Goal: Entertainment & Leisure: Consume media (video, audio)

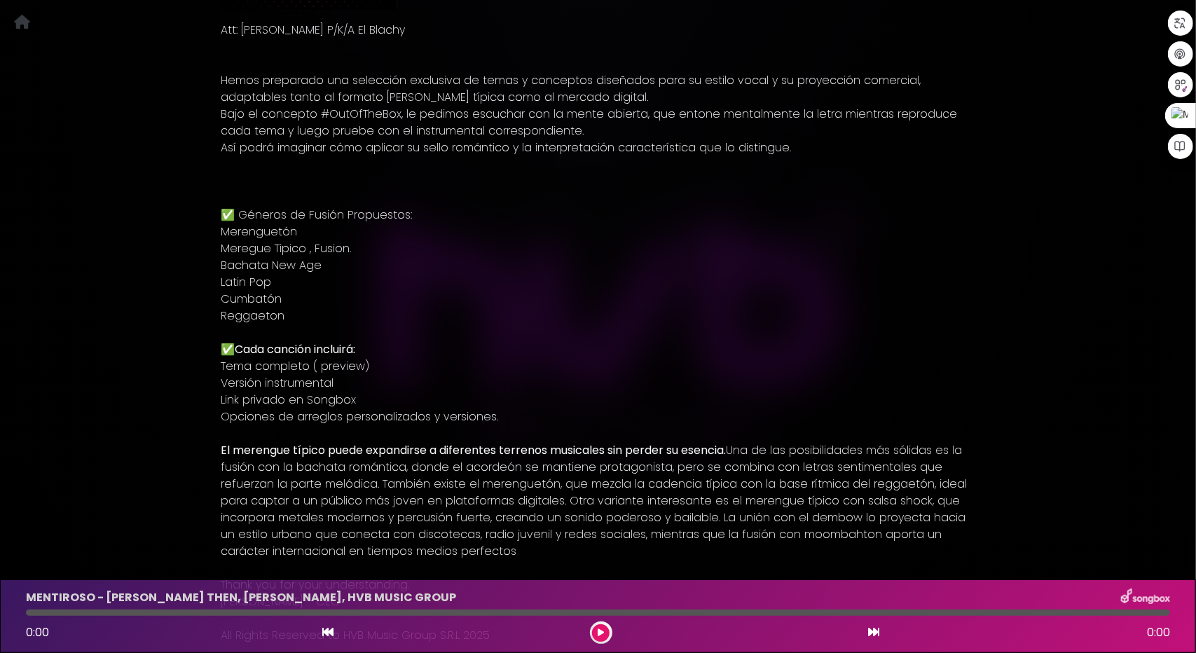
scroll to position [490, 0]
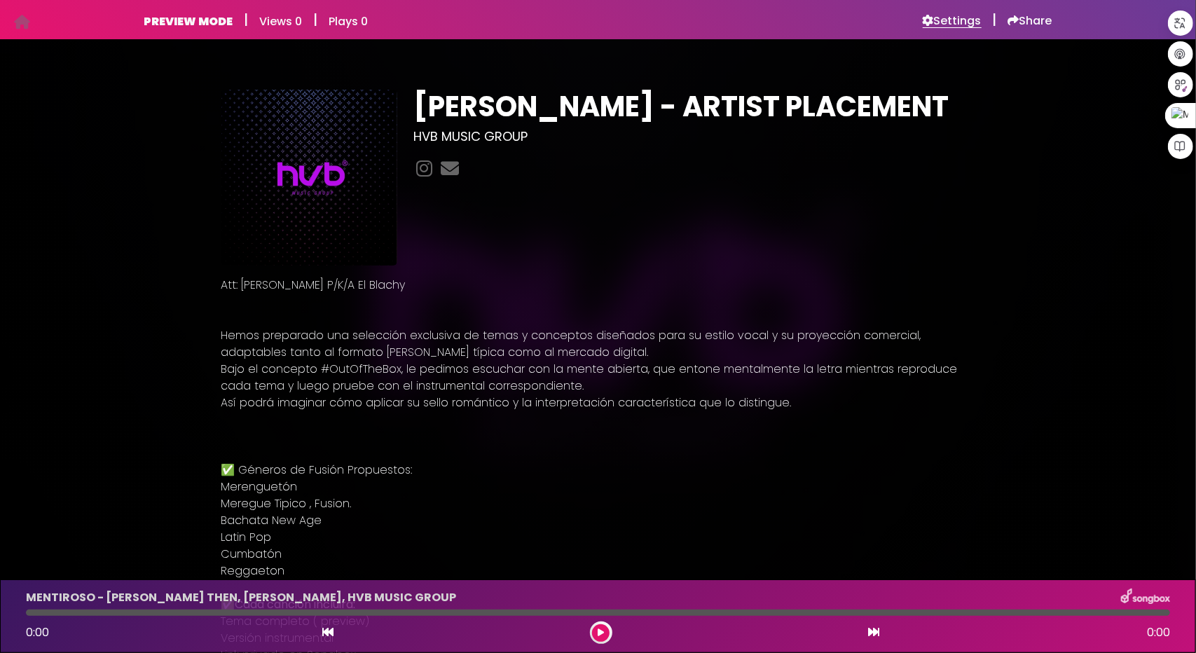
click at [960, 15] on h6 "Settings" at bounding box center [952, 21] width 59 height 14
click at [965, 16] on h6 "Settings" at bounding box center [952, 21] width 59 height 14
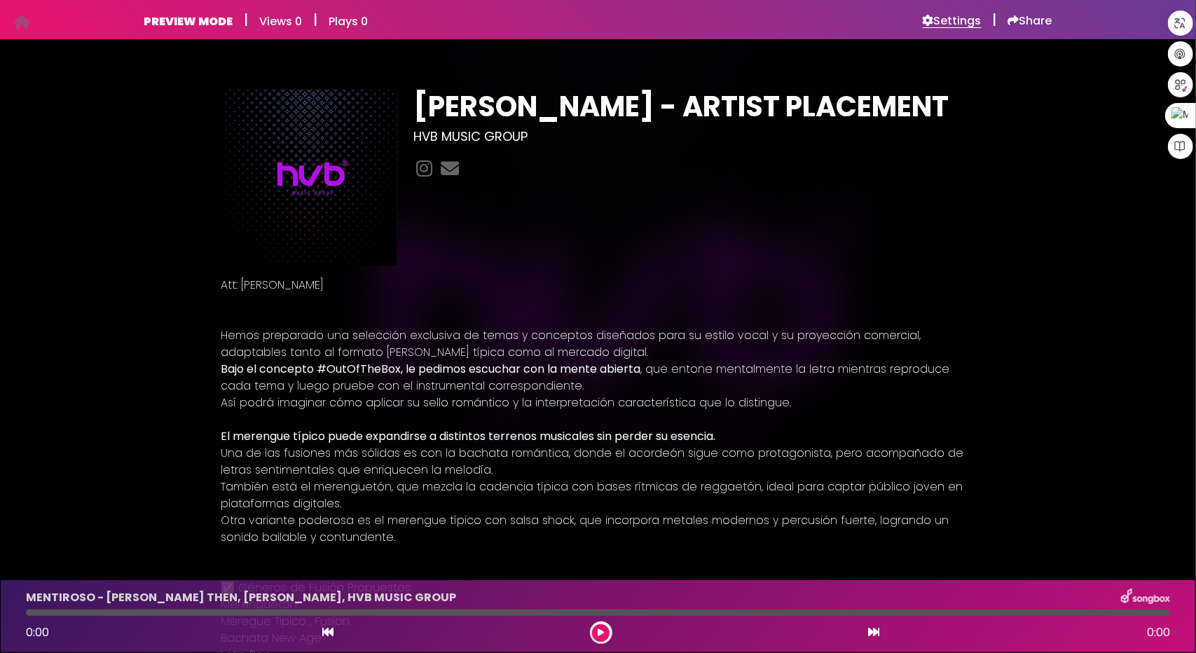
click at [963, 21] on h6 "Settings" at bounding box center [952, 21] width 59 height 14
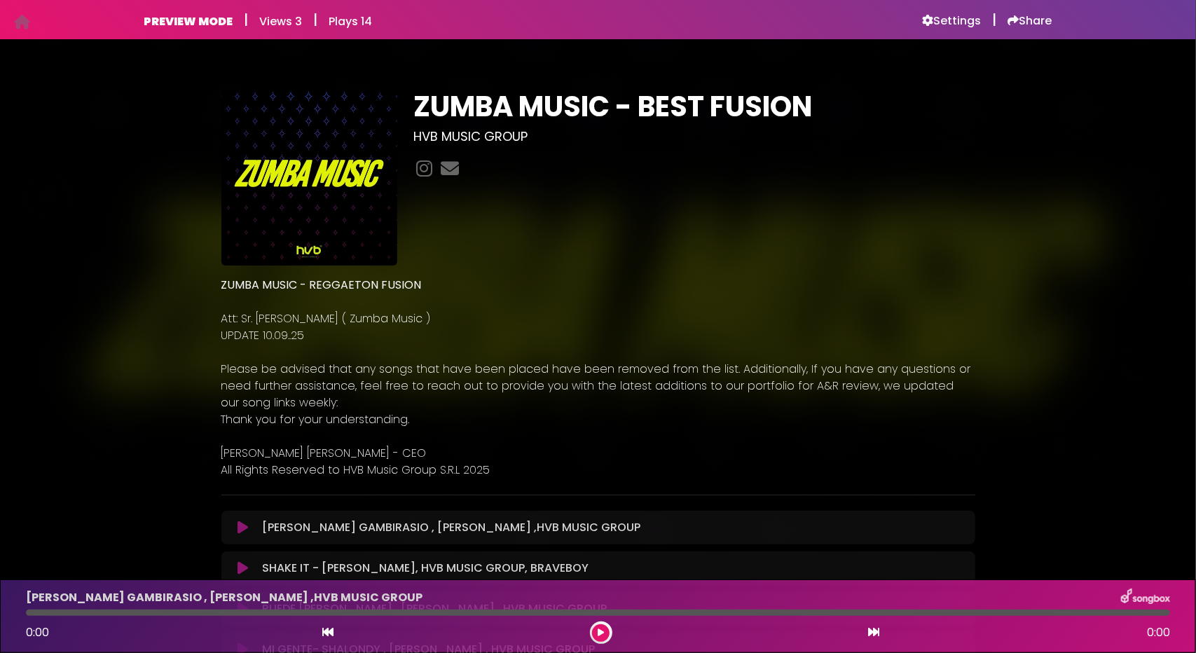
scroll to position [420, 0]
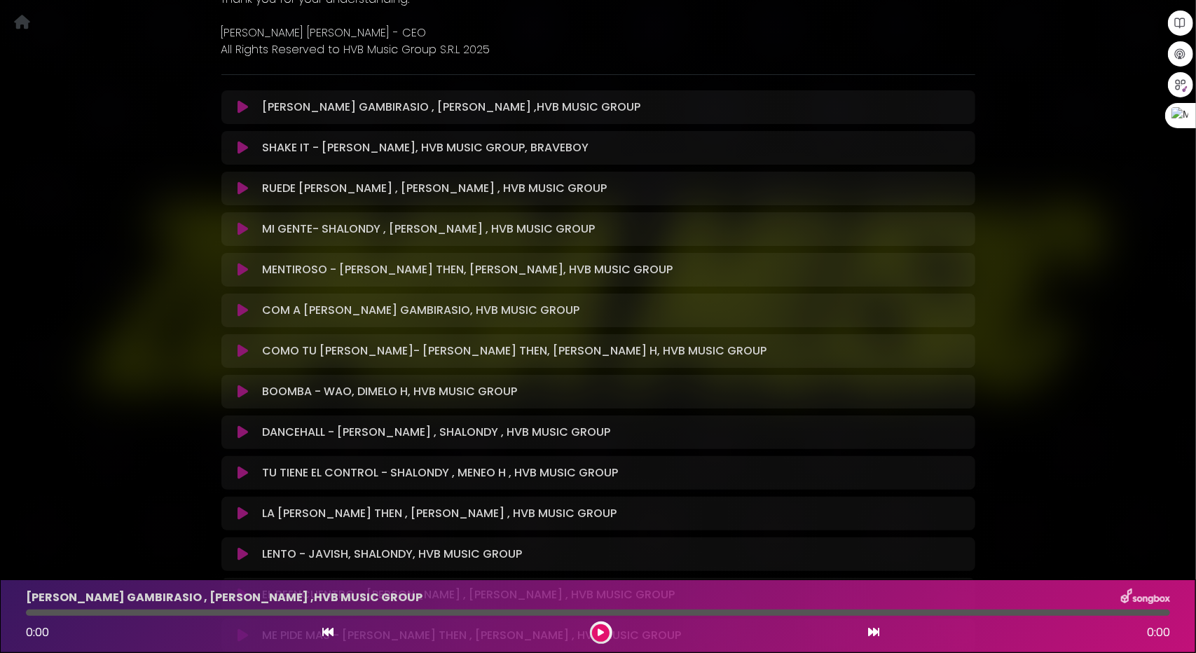
click at [237, 231] on button at bounding box center [243, 229] width 27 height 14
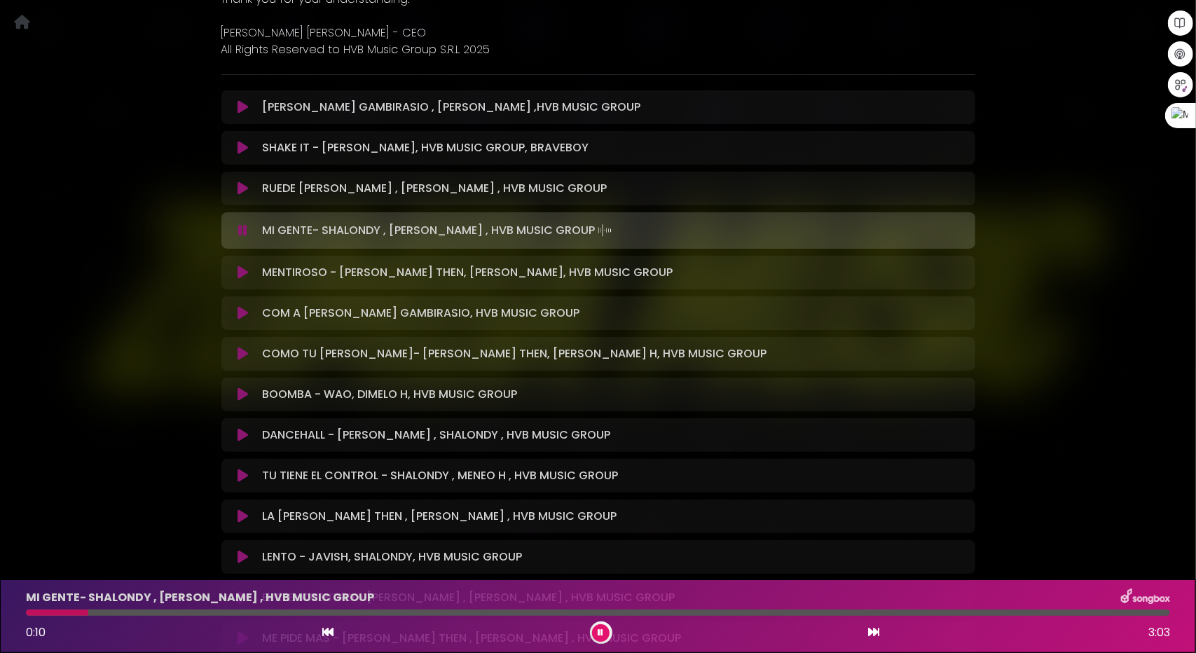
click at [221, 617] on div "MI GENTE- SHALONDY , MENEO H , HVB MUSIC GROUP 0:10 3:03" at bounding box center [598, 616] width 1161 height 55
drag, startPoint x: 229, startPoint y: 616, endPoint x: 243, endPoint y: 616, distance: 14.0
click at [231, 616] on div "MI GENTE- SHALONDY , MENEO H , HVB MUSIC GROUP 0:10 3:03" at bounding box center [598, 616] width 1161 height 55
click at [256, 612] on div at bounding box center [598, 613] width 1144 height 6
click at [402, 613] on div at bounding box center [598, 613] width 1144 height 6
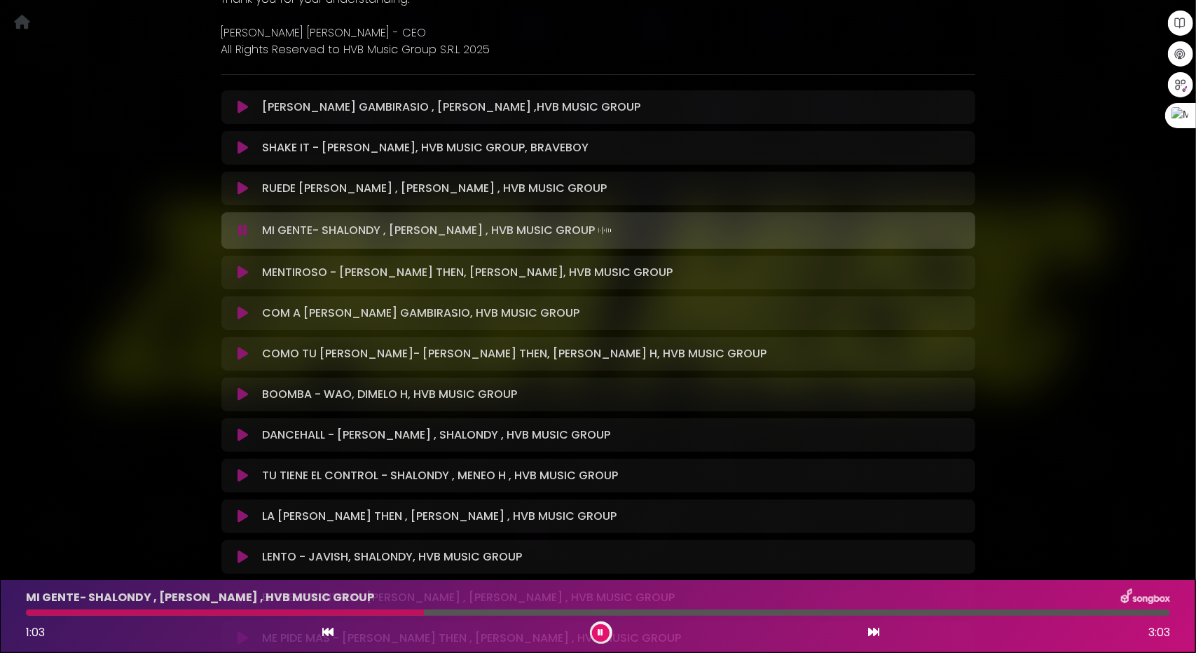
click at [238, 190] on icon at bounding box center [243, 188] width 11 height 14
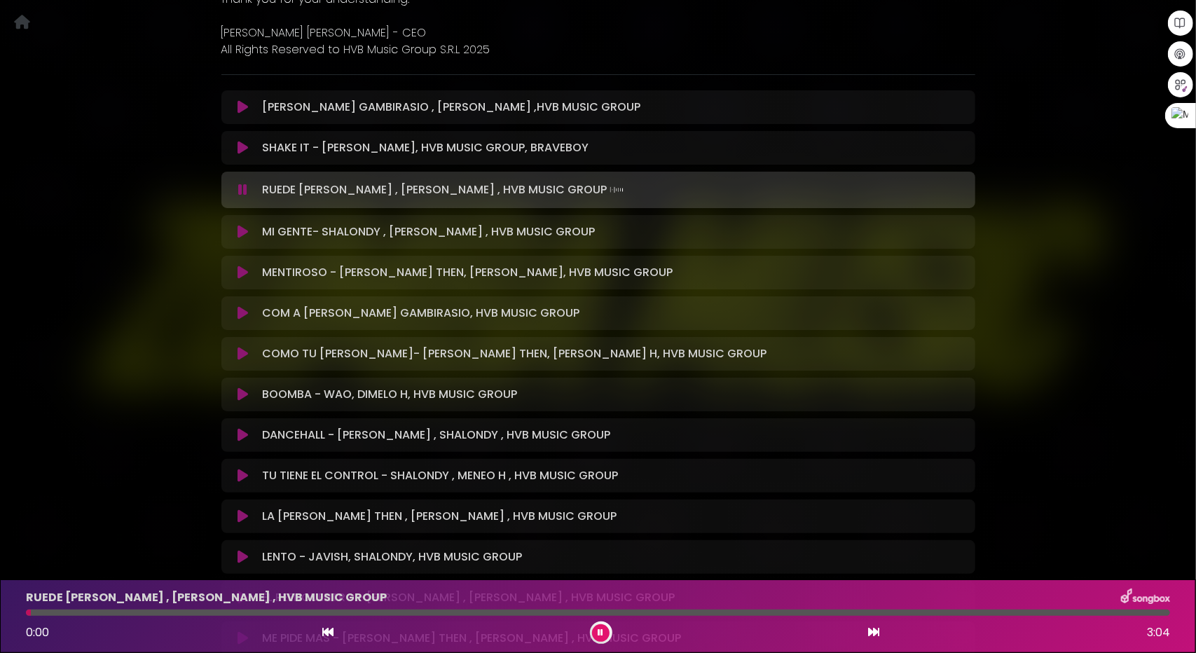
click at [99, 612] on div at bounding box center [598, 613] width 1144 height 6
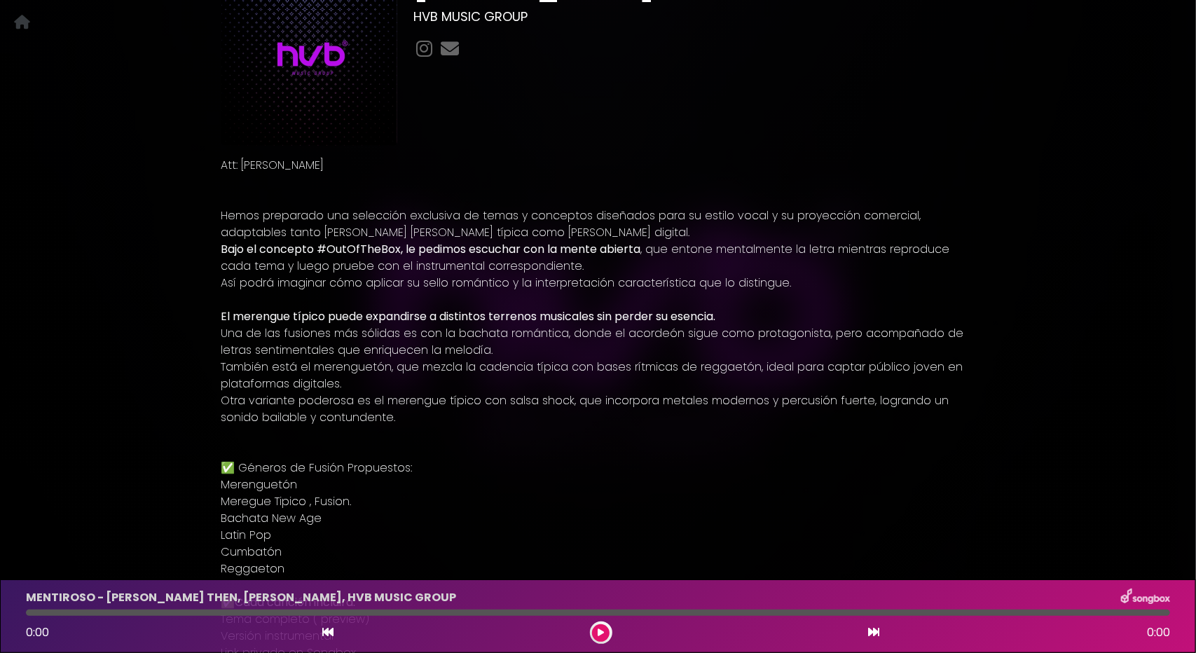
scroll to position [140, 0]
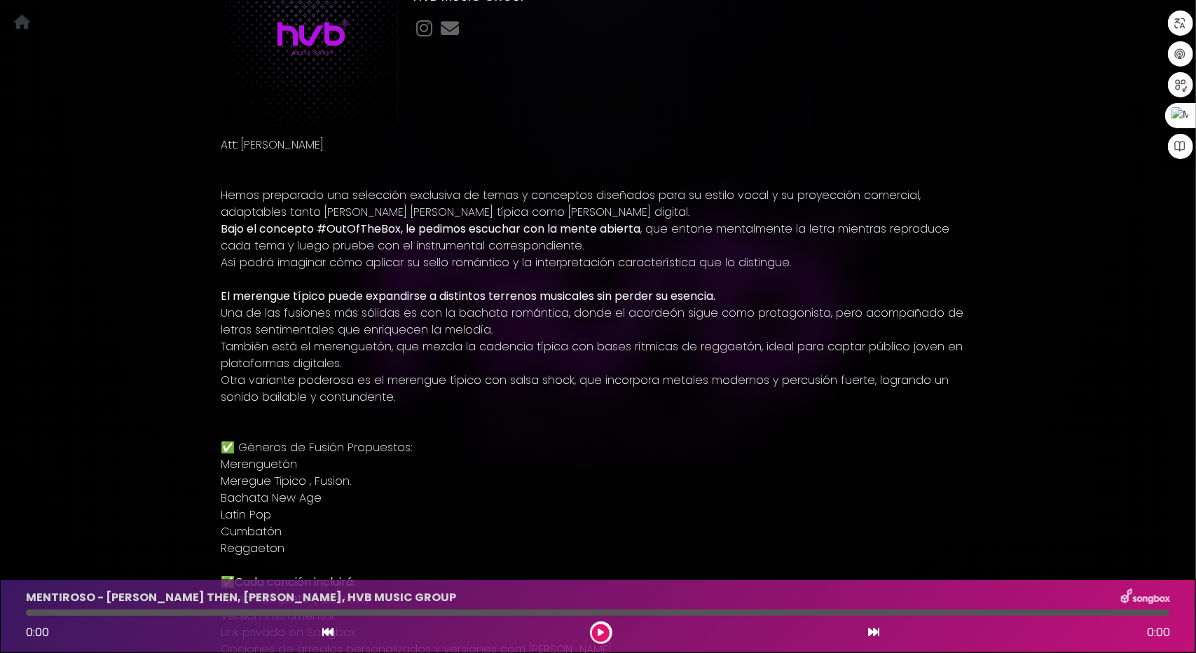
click at [888, 162] on p at bounding box center [598, 161] width 754 height 17
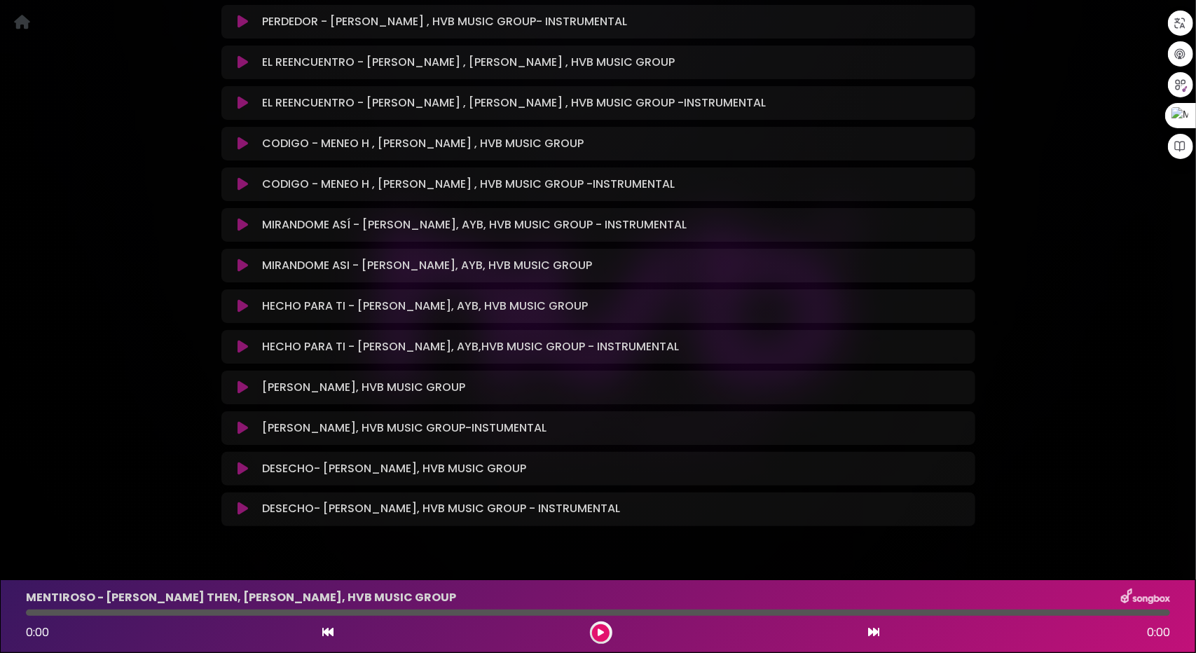
scroll to position [1344, 0]
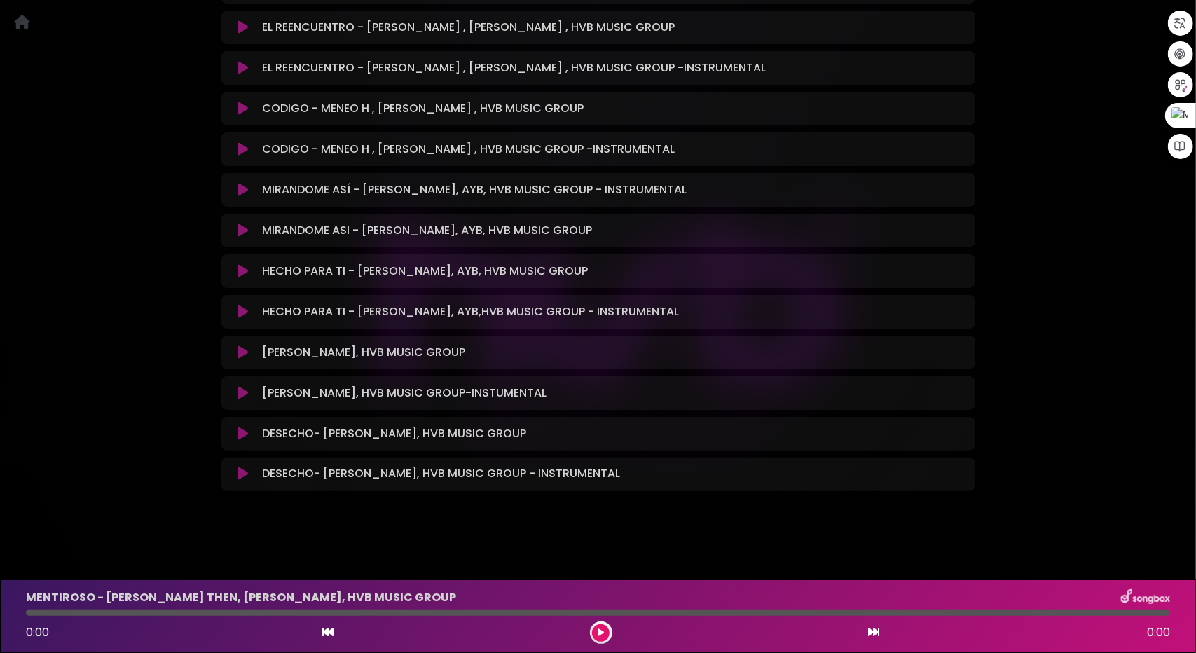
click at [242, 347] on icon at bounding box center [243, 352] width 11 height 14
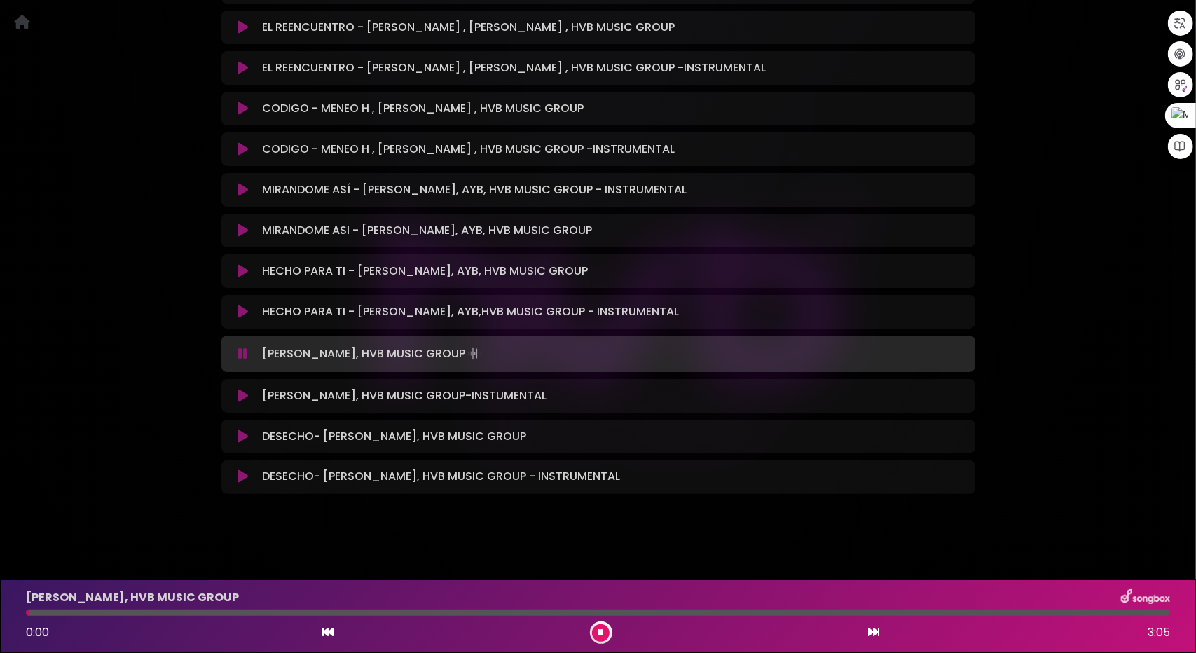
click at [80, 611] on div at bounding box center [598, 613] width 1144 height 6
click at [187, 608] on div "[PERSON_NAME], HVB MUSIC GROUP 0:14 3:05" at bounding box center [598, 616] width 1161 height 55
drag, startPoint x: 198, startPoint y: 613, endPoint x: 207, endPoint y: 613, distance: 9.8
click at [198, 613] on div at bounding box center [598, 613] width 1144 height 6
click at [241, 434] on icon at bounding box center [243, 436] width 11 height 14
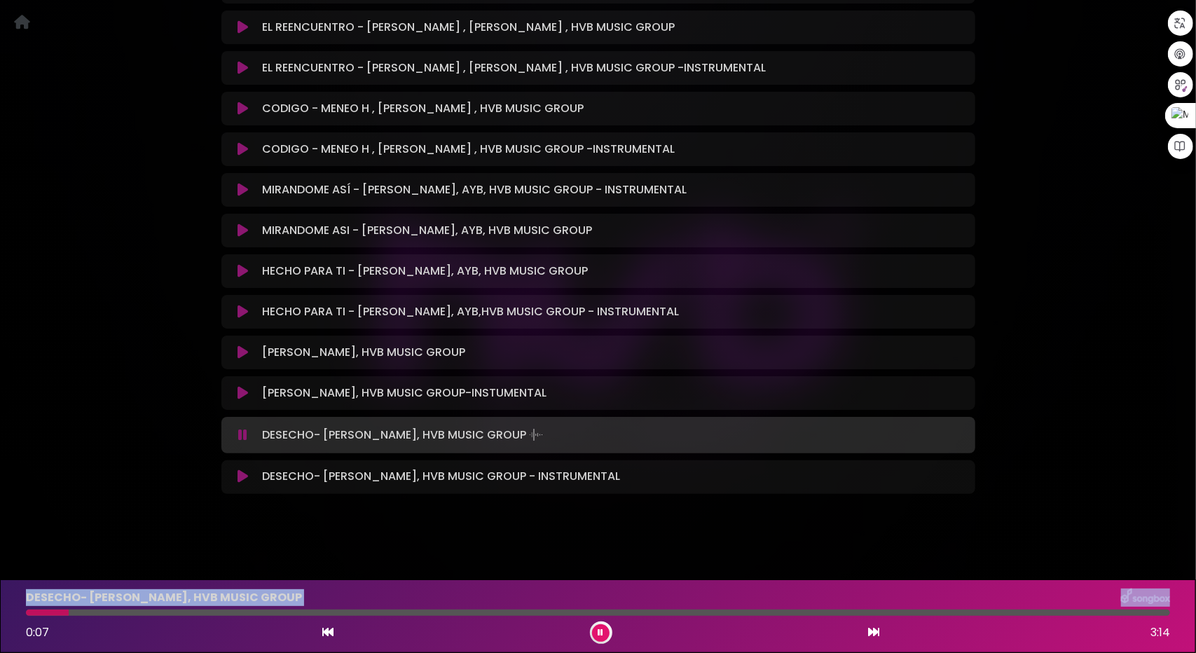
click at [248, 269] on button at bounding box center [243, 271] width 27 height 14
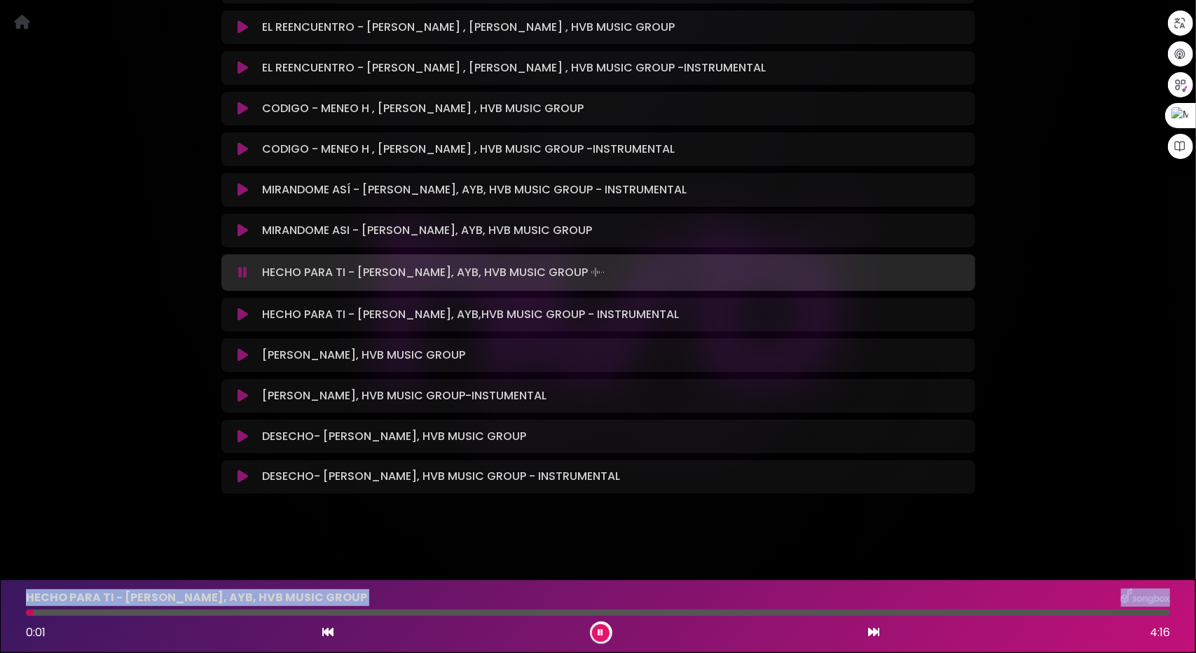
click at [118, 611] on div at bounding box center [598, 613] width 1144 height 6
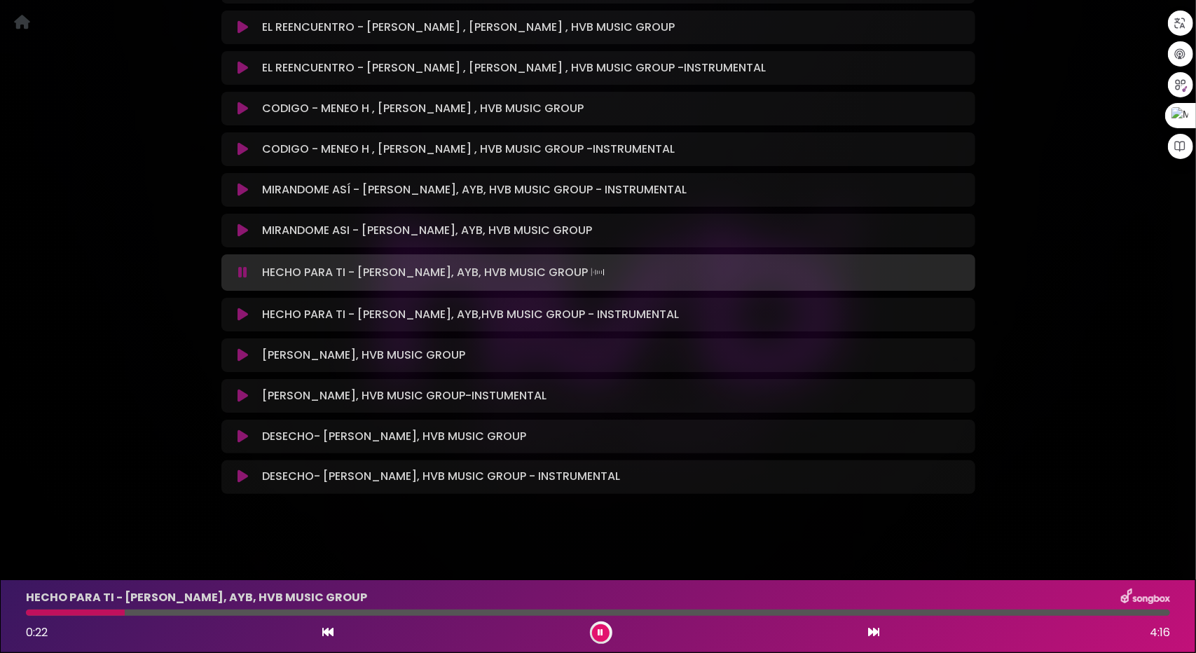
click at [184, 612] on div at bounding box center [598, 613] width 1144 height 6
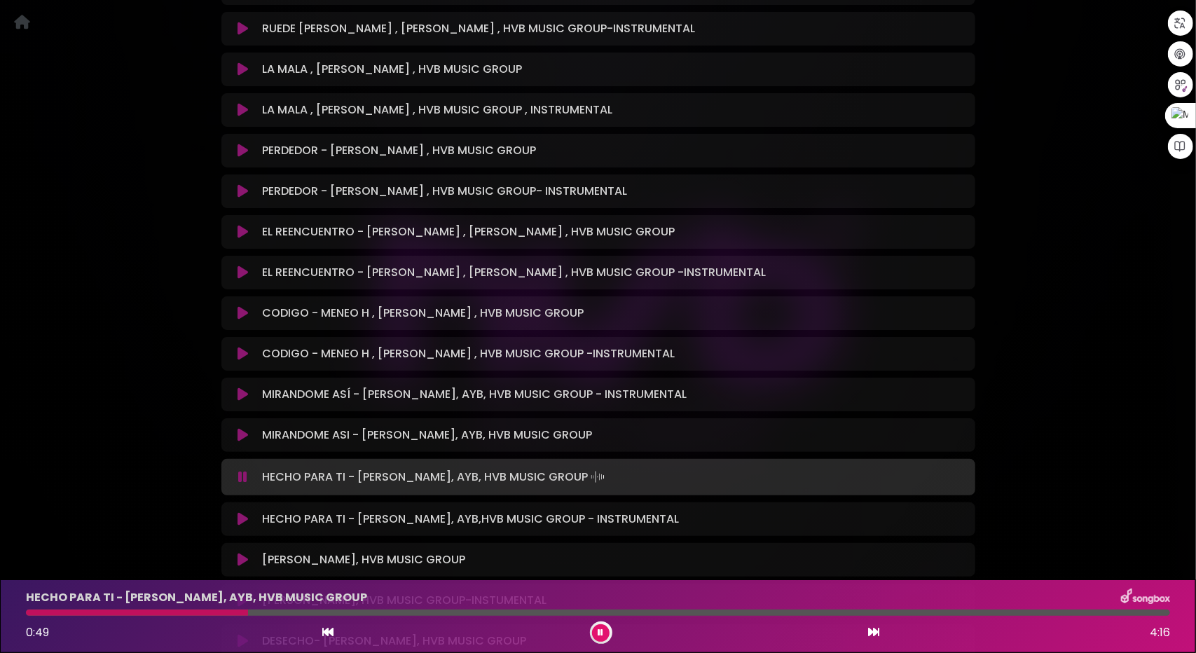
scroll to position [1134, 0]
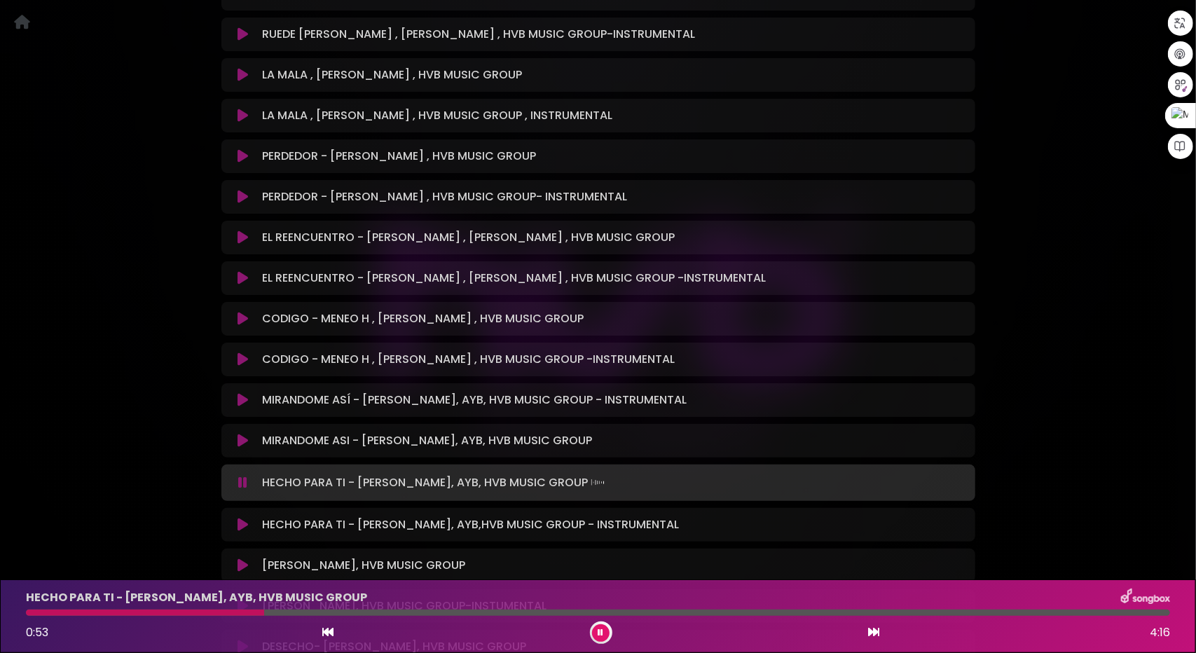
click at [240, 438] on icon at bounding box center [243, 441] width 11 height 14
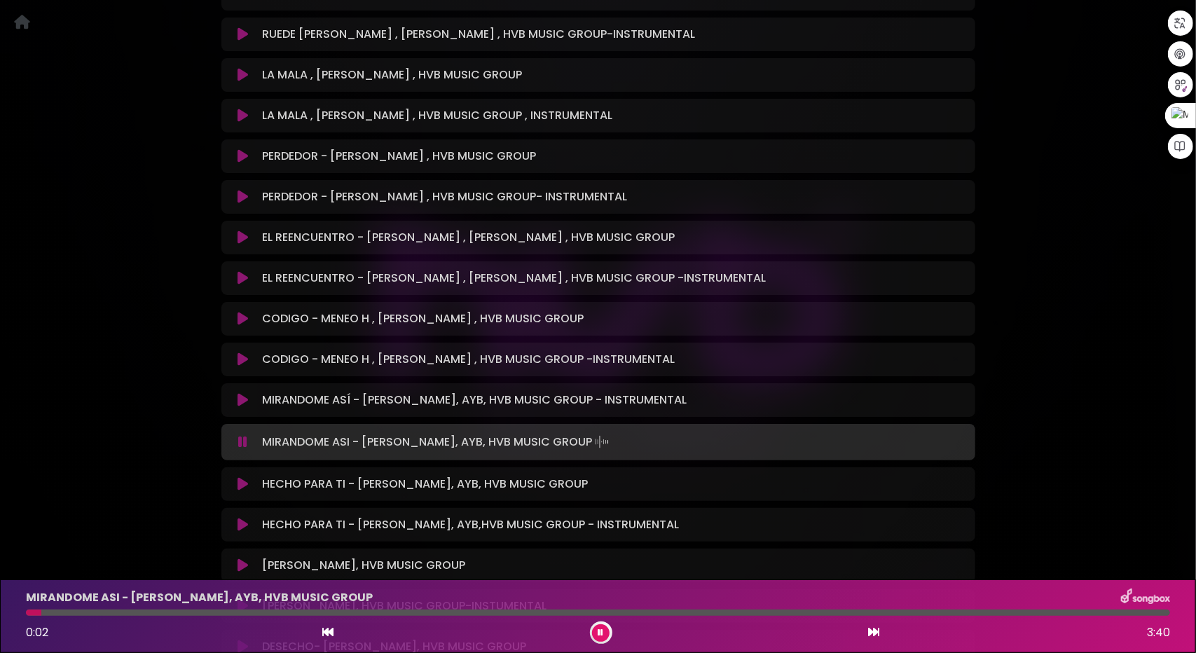
click at [119, 612] on div at bounding box center [598, 613] width 1144 height 6
click at [233, 613] on div at bounding box center [598, 613] width 1144 height 6
click at [369, 613] on div at bounding box center [598, 613] width 1144 height 6
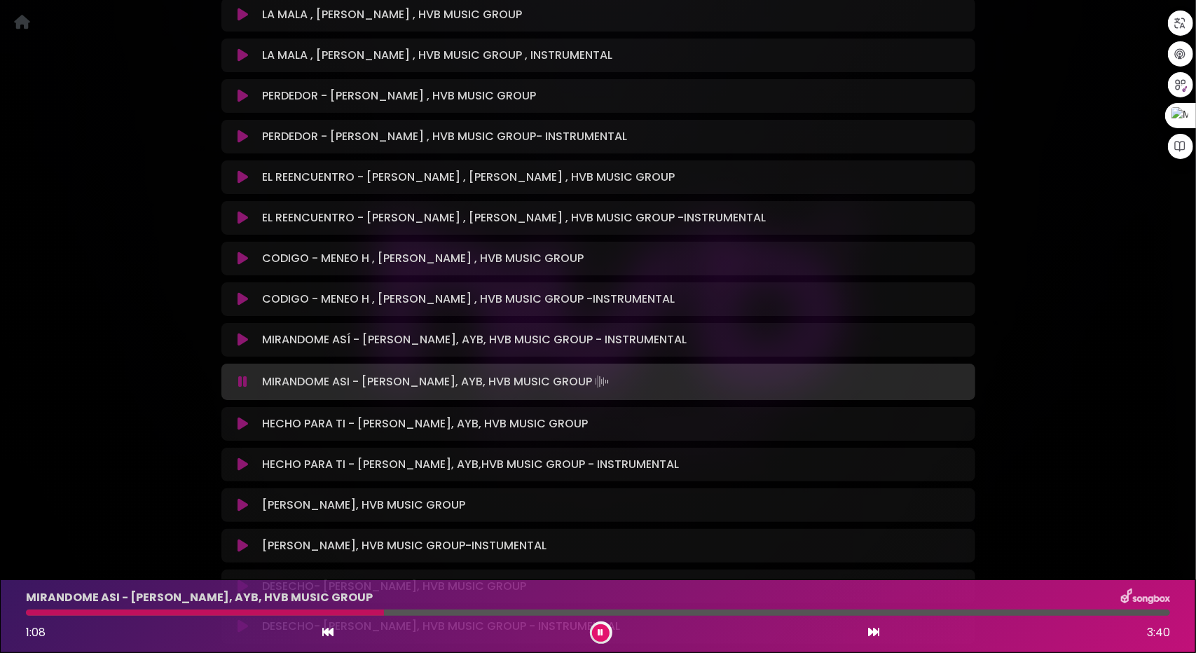
scroll to position [1274, 0]
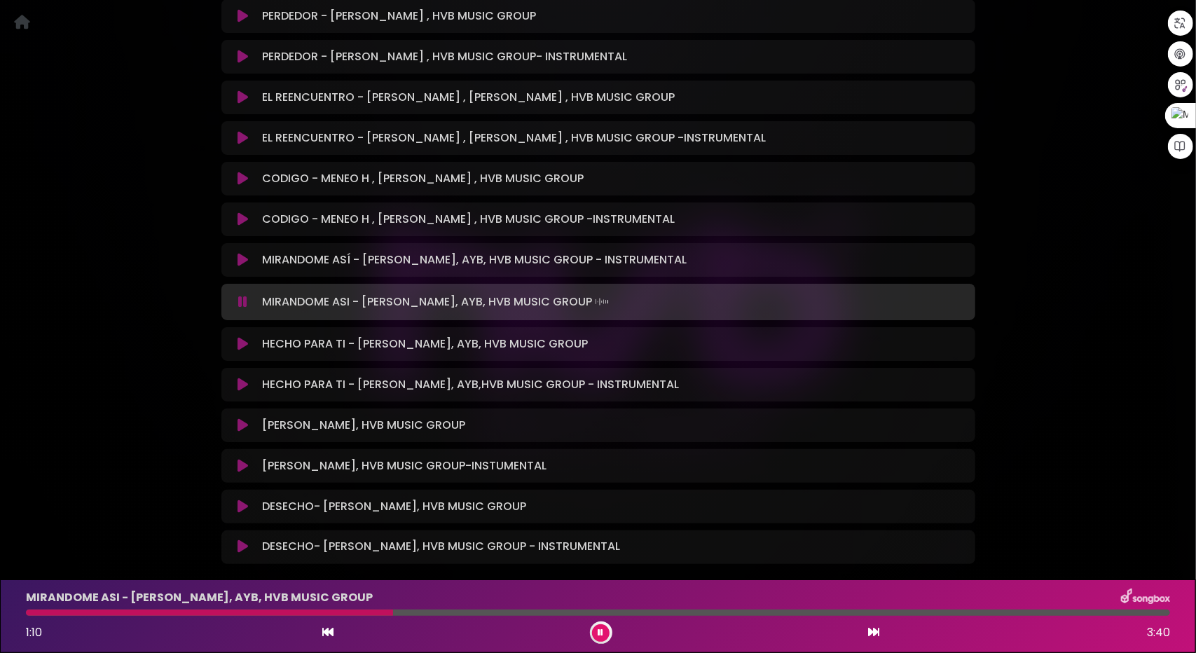
click at [464, 607] on div "MIRANDOME ASI - MIGUEL BERRA, AYB, HVB MUSIC GROUP 1:10 3:40" at bounding box center [598, 616] width 1161 height 55
click at [244, 221] on icon at bounding box center [243, 219] width 11 height 14
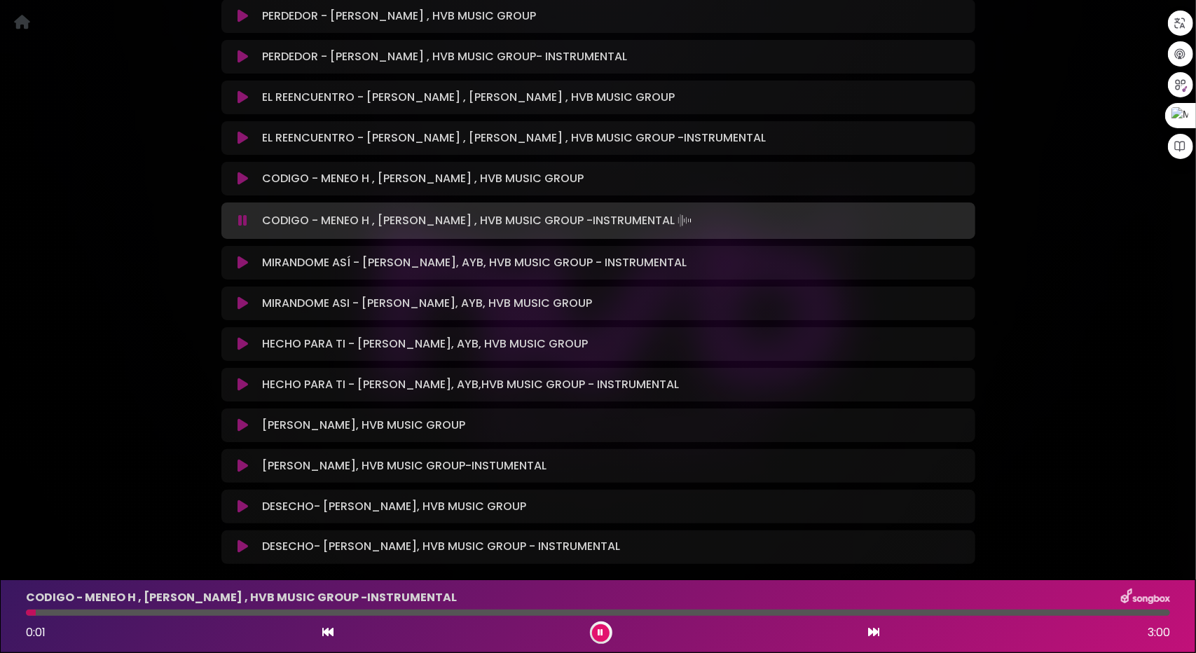
click at [148, 610] on div at bounding box center [598, 613] width 1144 height 6
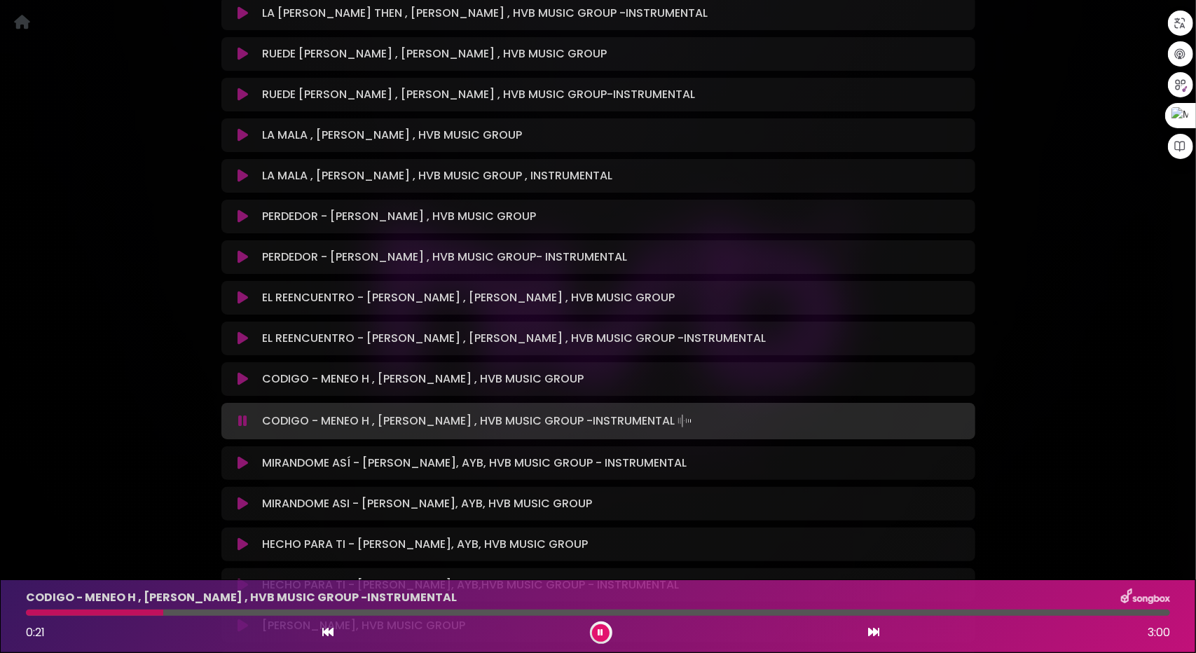
scroll to position [1064, 0]
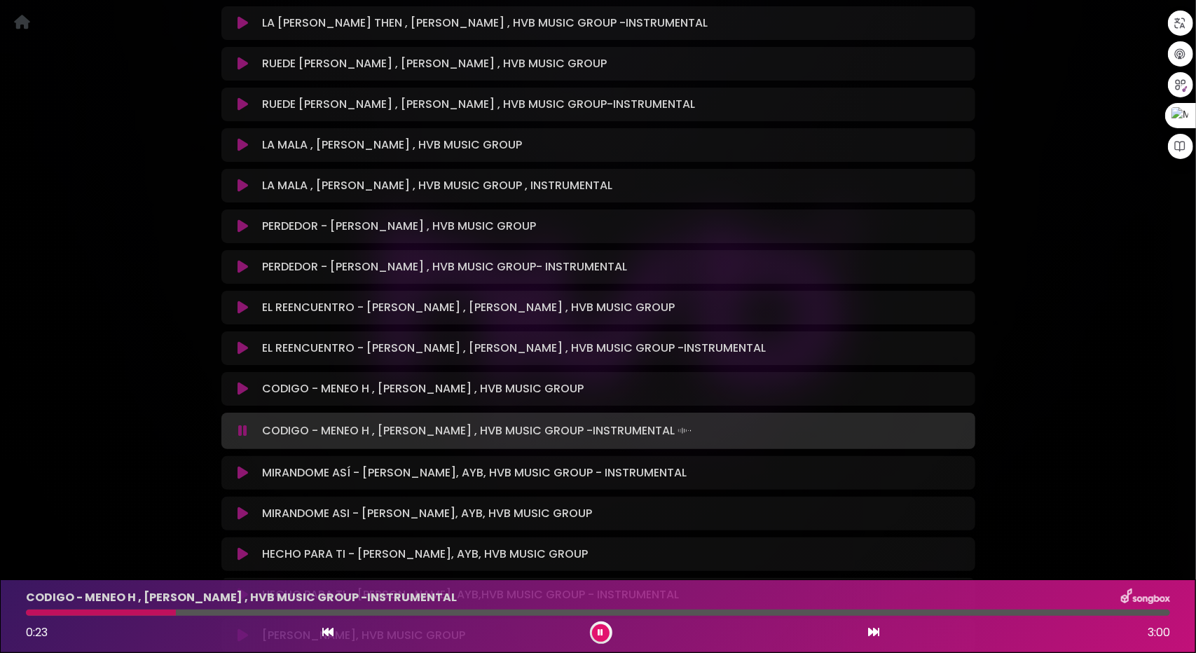
click at [597, 631] on button at bounding box center [601, 633] width 18 height 18
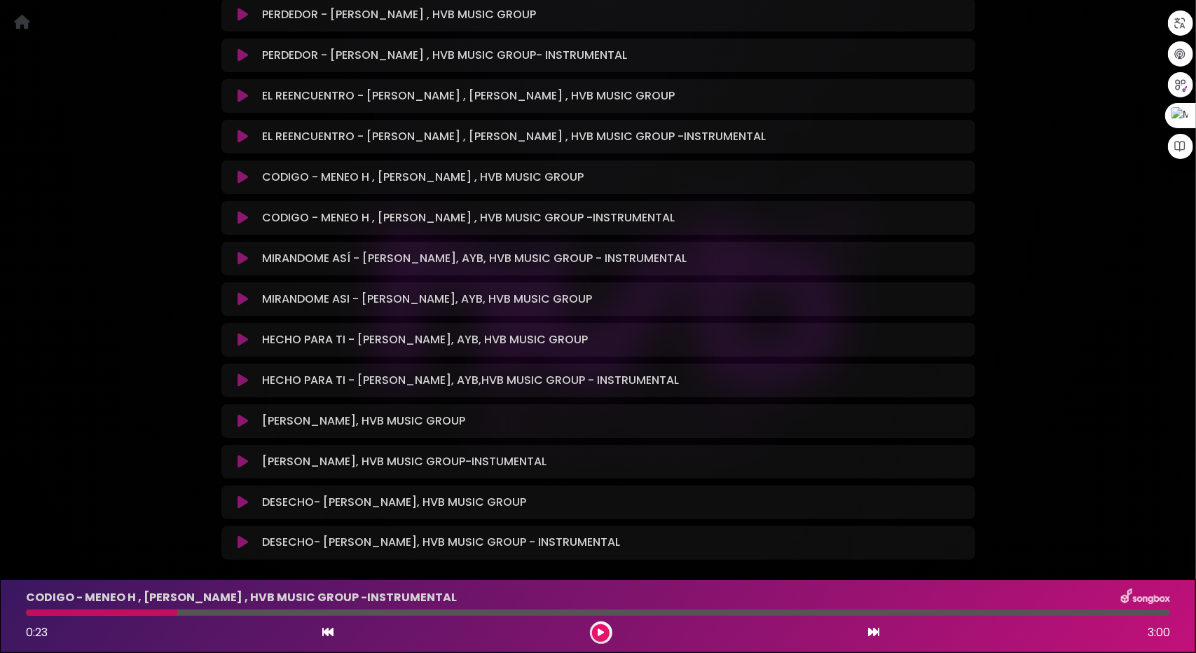
scroll to position [1344, 0]
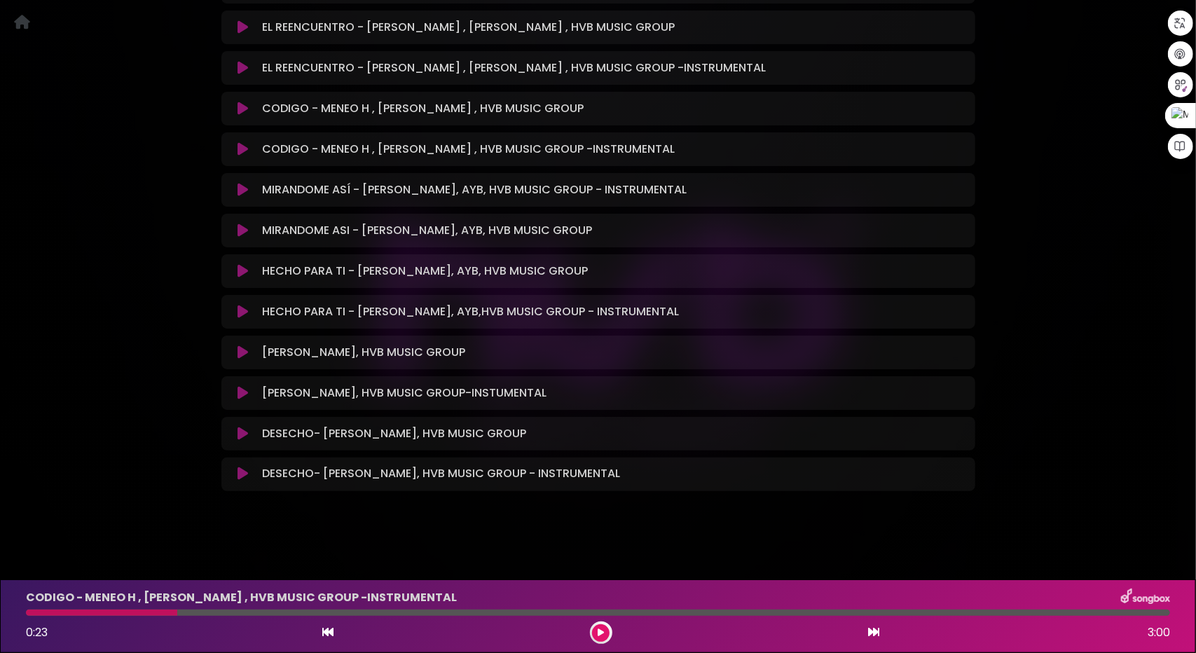
click at [246, 434] on icon at bounding box center [243, 434] width 11 height 14
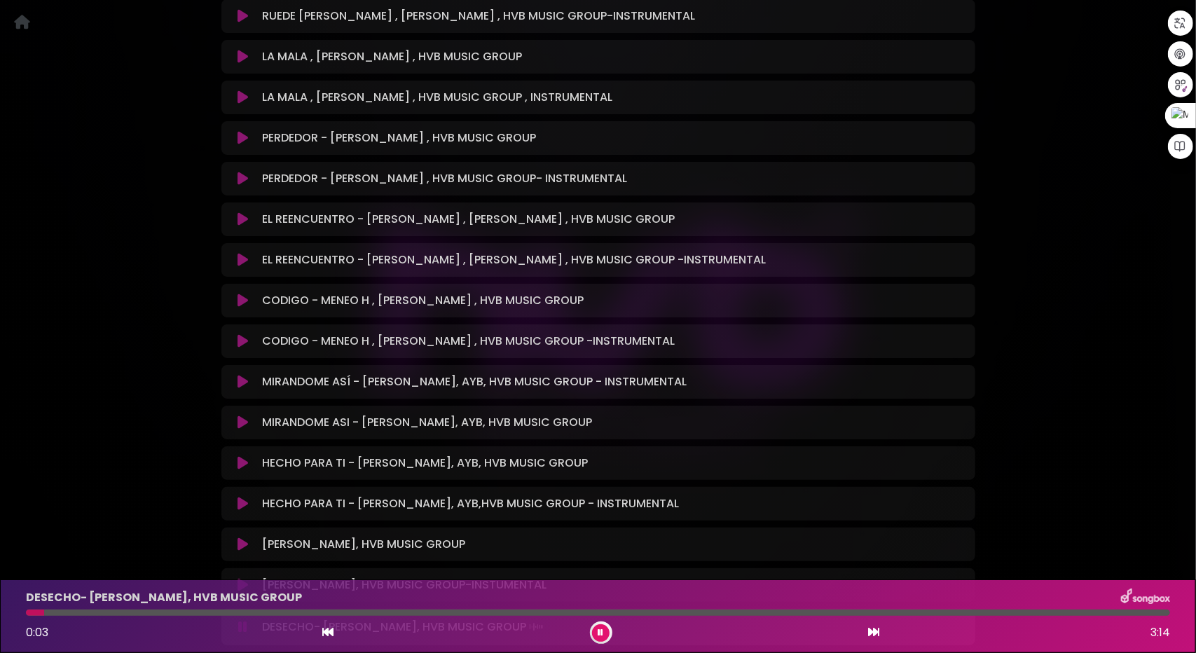
scroll to position [1134, 0]
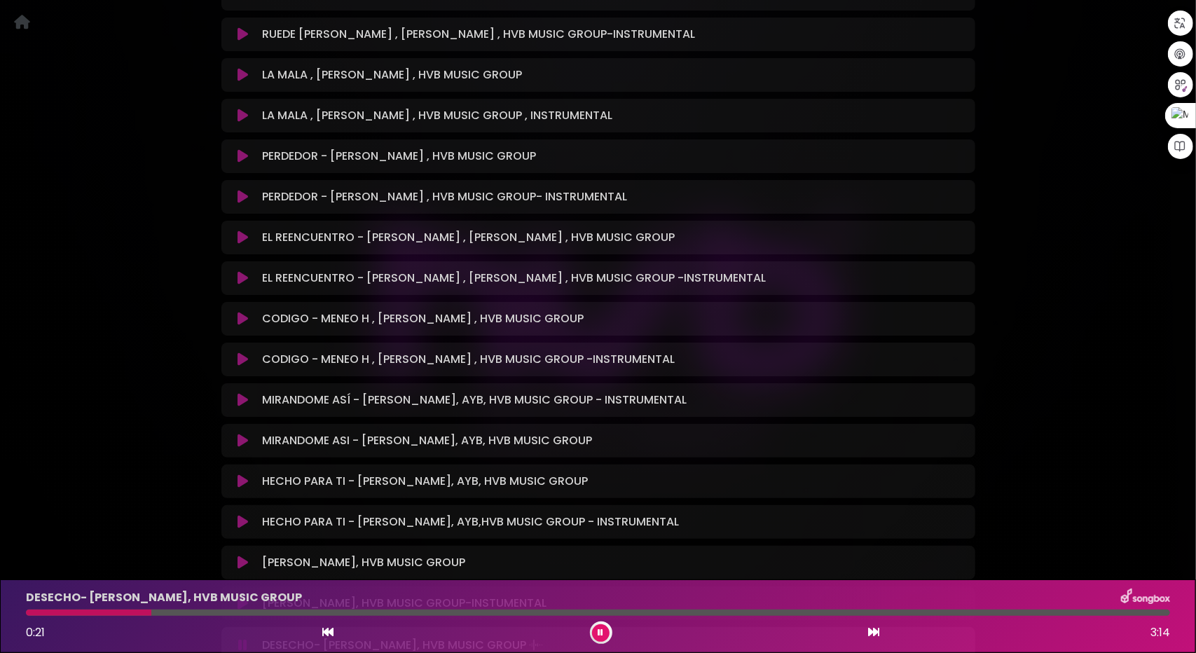
click at [608, 635] on button at bounding box center [601, 633] width 18 height 18
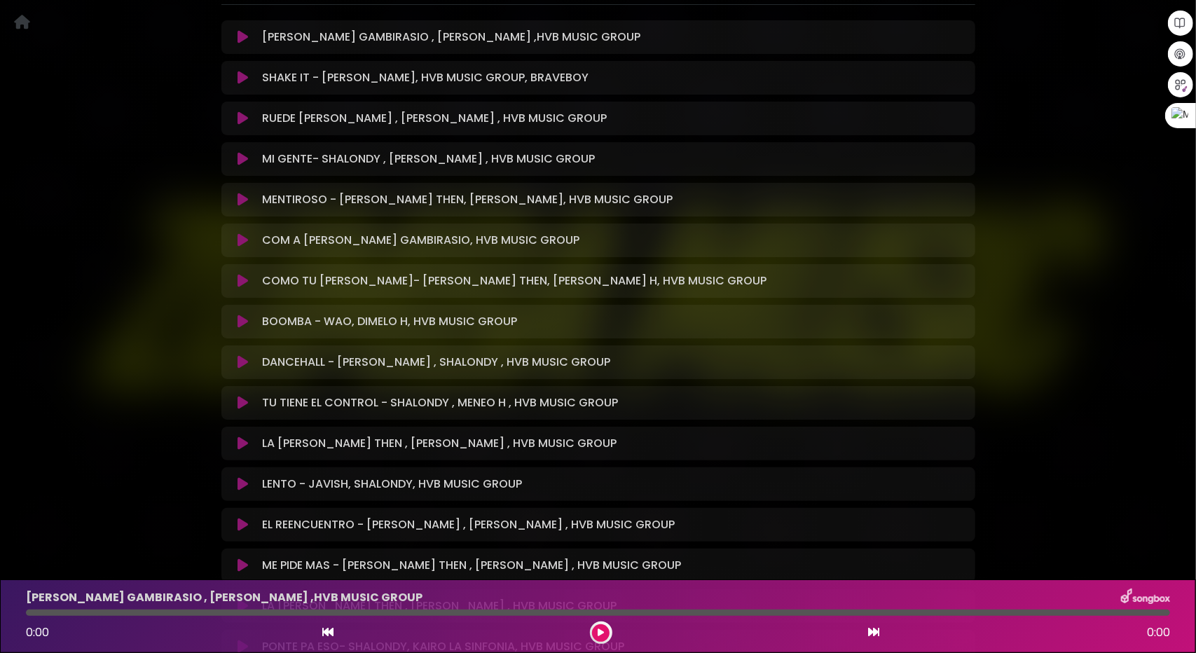
scroll to position [631, 0]
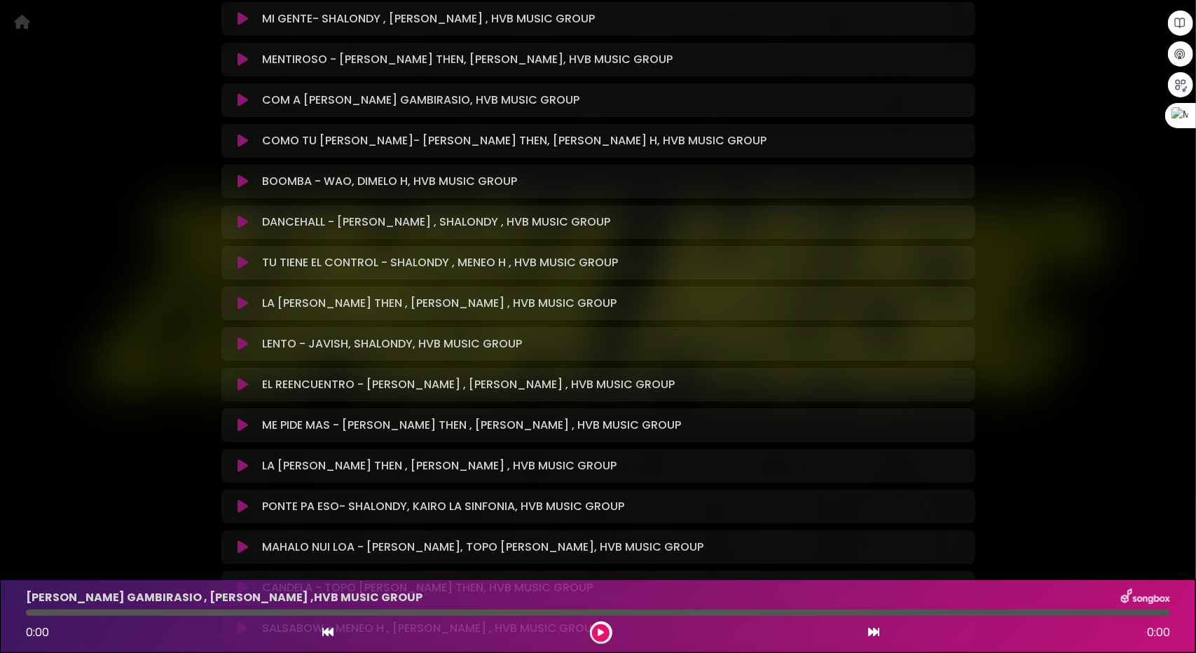
click at [240, 264] on icon at bounding box center [243, 263] width 11 height 14
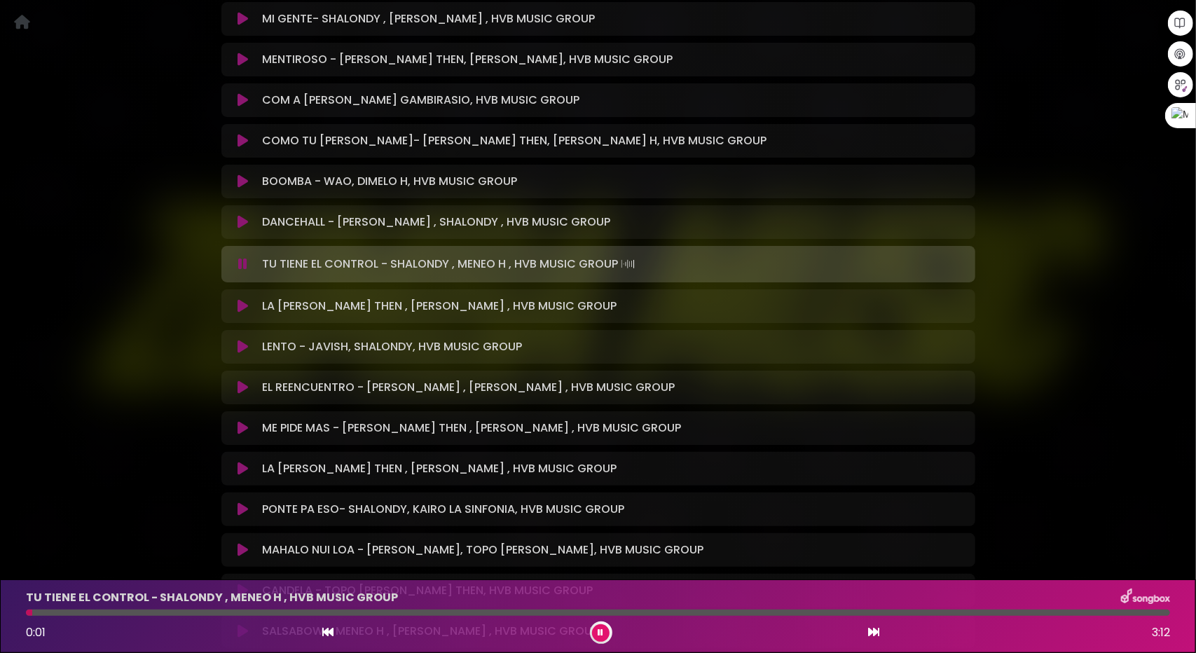
click at [108, 612] on div at bounding box center [598, 613] width 1144 height 6
click at [185, 611] on div at bounding box center [598, 613] width 1144 height 6
click at [233, 612] on div at bounding box center [598, 613] width 1144 height 6
click at [303, 613] on div at bounding box center [598, 613] width 1144 height 6
click at [237, 310] on button at bounding box center [243, 306] width 27 height 14
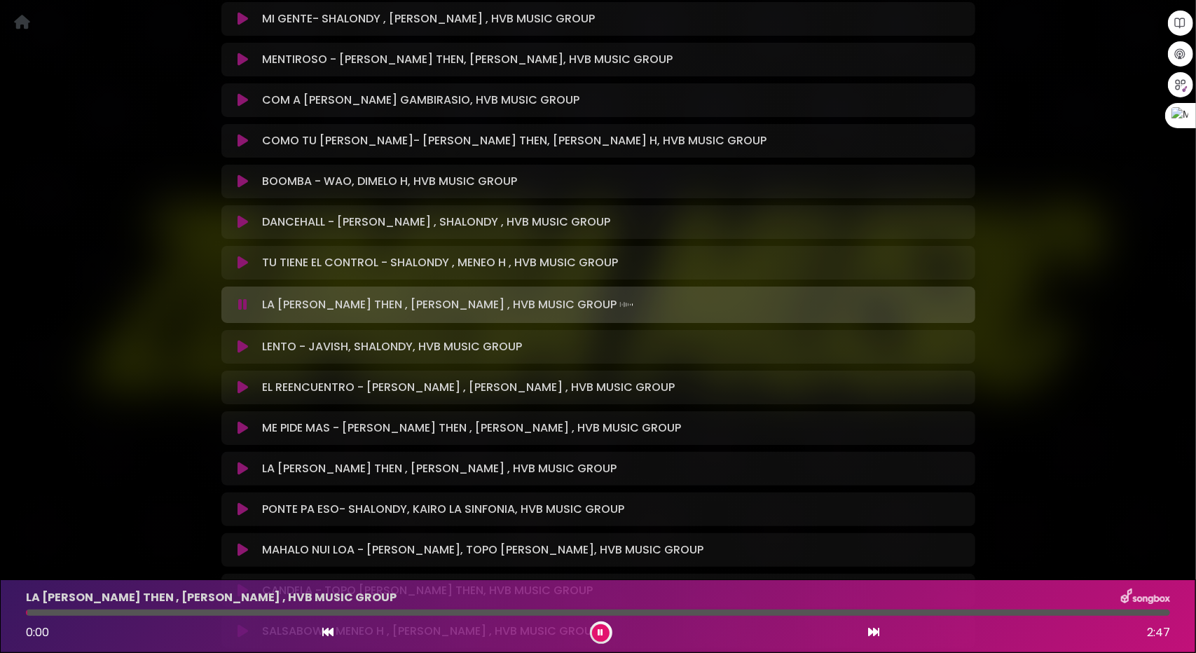
click at [238, 347] on icon at bounding box center [243, 347] width 11 height 14
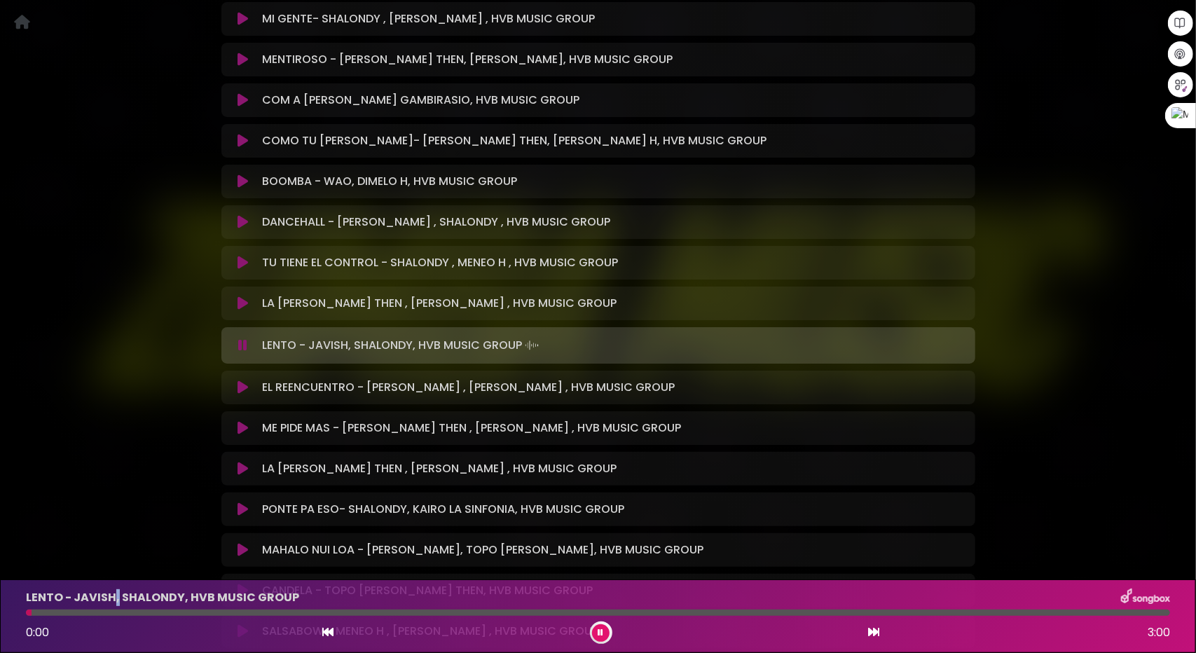
click at [116, 607] on div "LENTO - JAVISH, SHALONDY, HVB MUSIC GROUP 0:00 3:00" at bounding box center [598, 616] width 1161 height 55
click at [148, 612] on div at bounding box center [598, 613] width 1144 height 6
click at [244, 391] on icon at bounding box center [243, 387] width 11 height 14
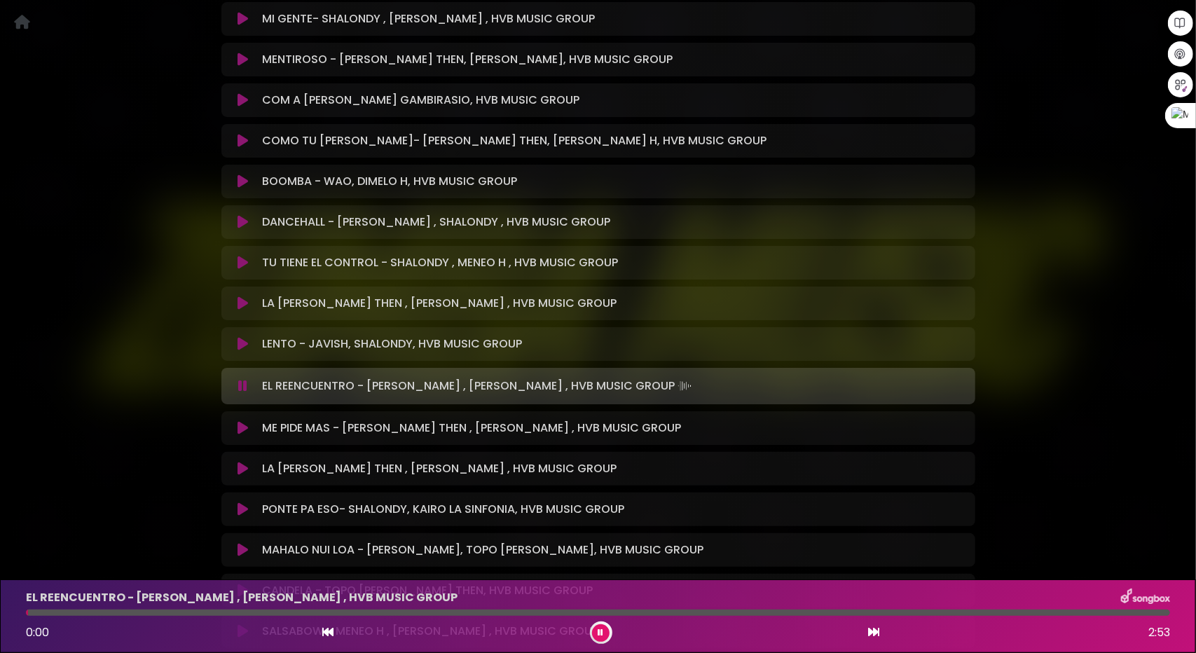
click at [246, 425] on icon at bounding box center [243, 428] width 11 height 14
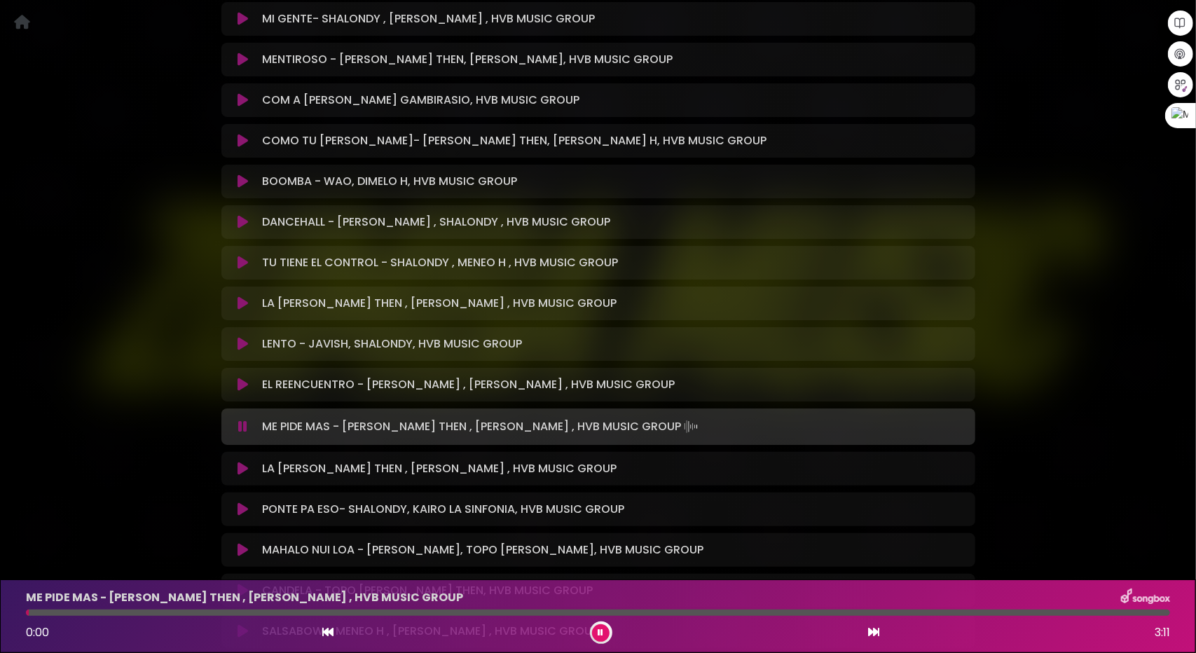
click at [109, 613] on div at bounding box center [598, 613] width 1144 height 6
click at [242, 467] on icon at bounding box center [243, 469] width 11 height 14
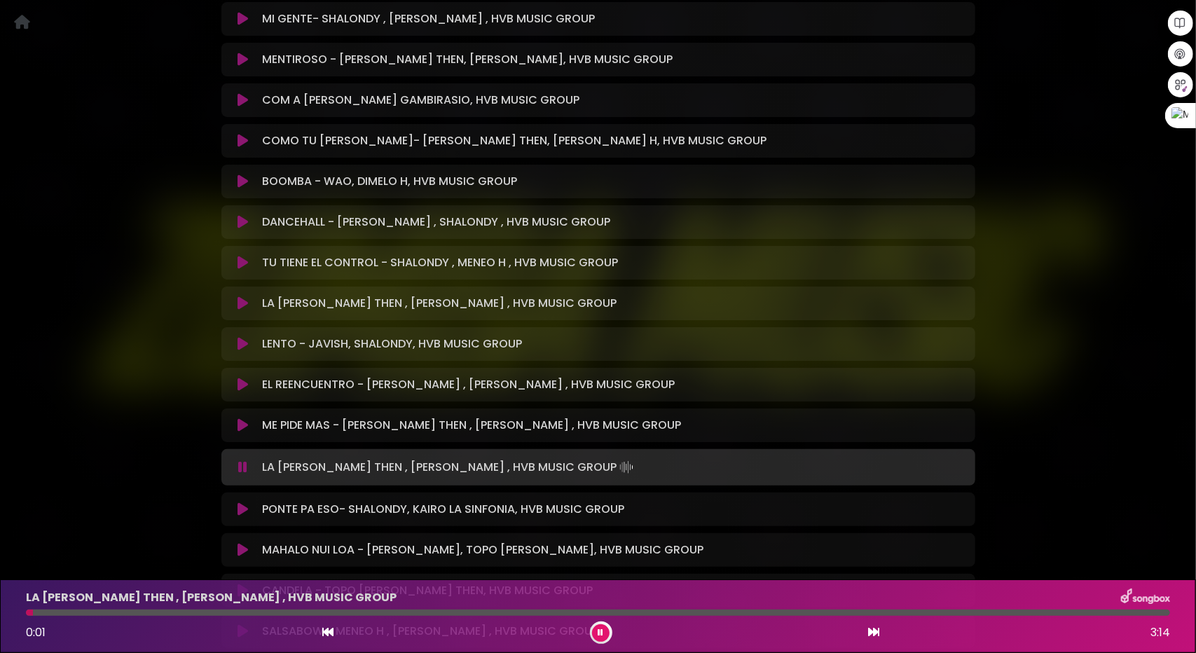
drag, startPoint x: 103, startPoint y: 609, endPoint x: 114, endPoint y: 610, distance: 11.2
click at [103, 609] on div "LA DOMI - JEAN THEN , DAVID DLUNA , HVB MUSIC GROUP 0:01 3:14" at bounding box center [598, 616] width 1161 height 55
click at [118, 614] on div at bounding box center [598, 613] width 1144 height 6
click at [233, 610] on div at bounding box center [598, 613] width 1144 height 6
click at [603, 627] on button at bounding box center [601, 633] width 18 height 18
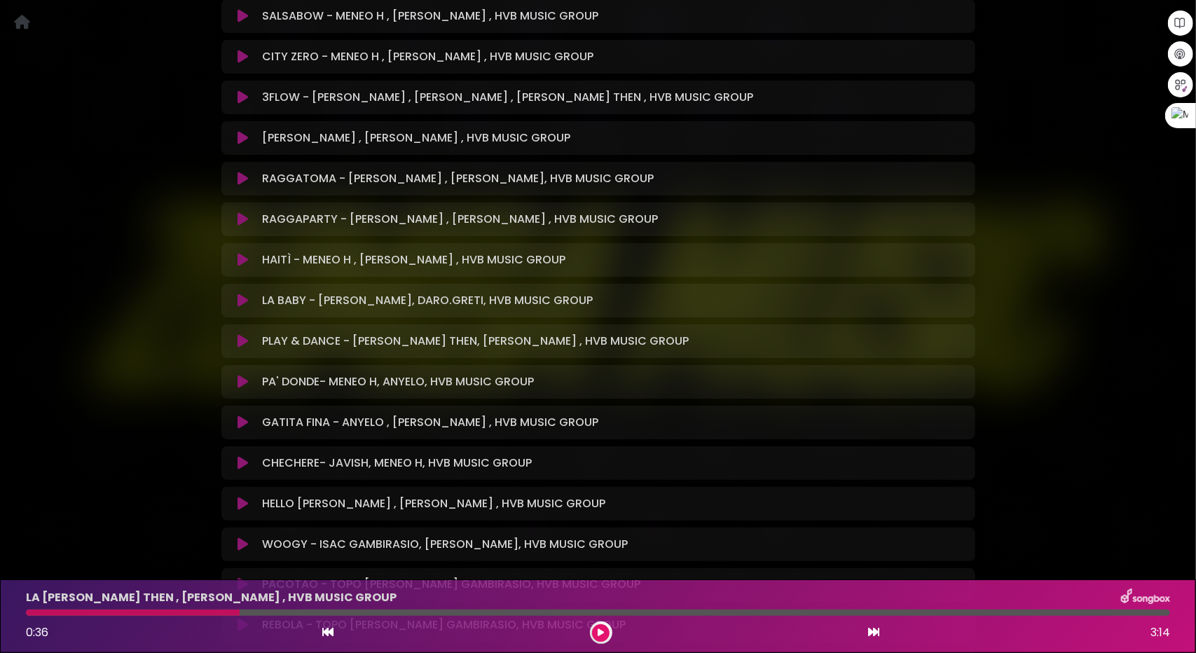
scroll to position [1331, 0]
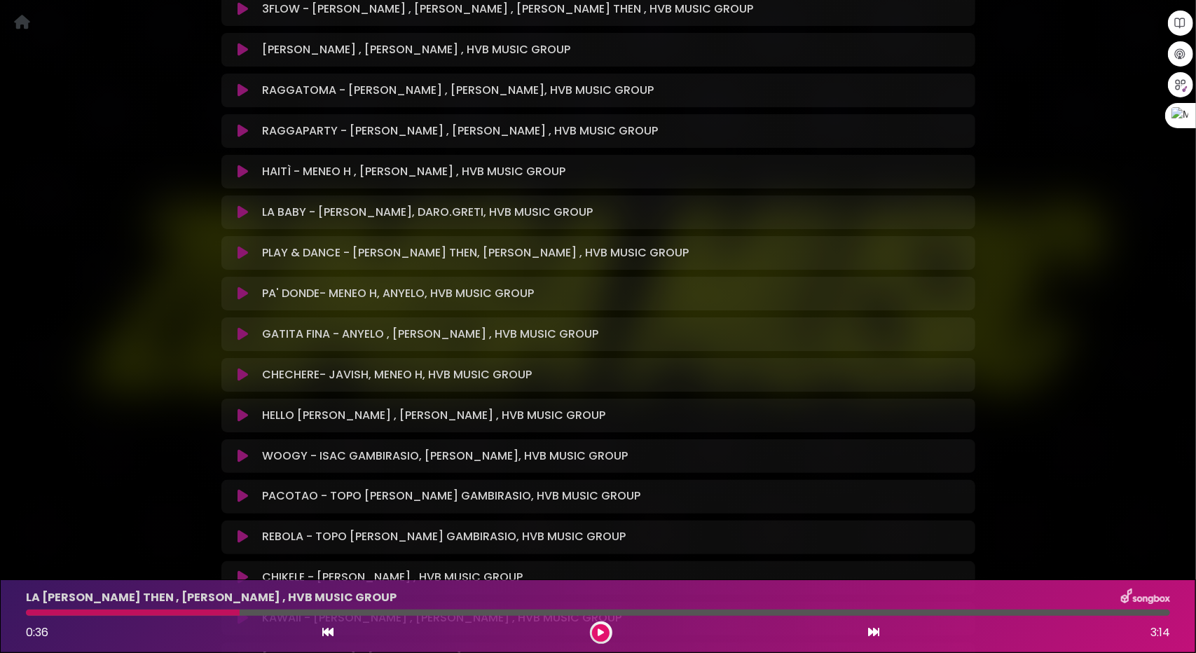
click at [242, 285] on div "PA' DONDE- MENEO H, ANYELO, HVB MUSIC GROUP Loading Track..." at bounding box center [598, 293] width 737 height 17
click at [241, 288] on icon at bounding box center [243, 294] width 11 height 14
click at [245, 376] on icon at bounding box center [243, 375] width 11 height 14
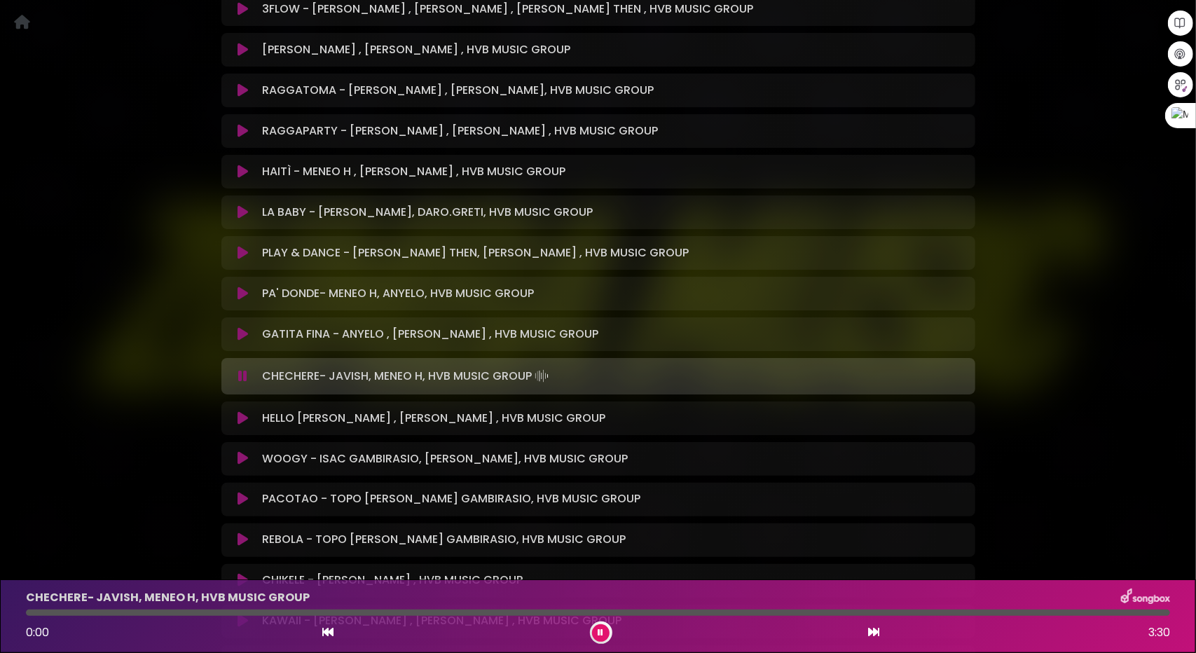
click at [95, 610] on div at bounding box center [598, 613] width 1144 height 6
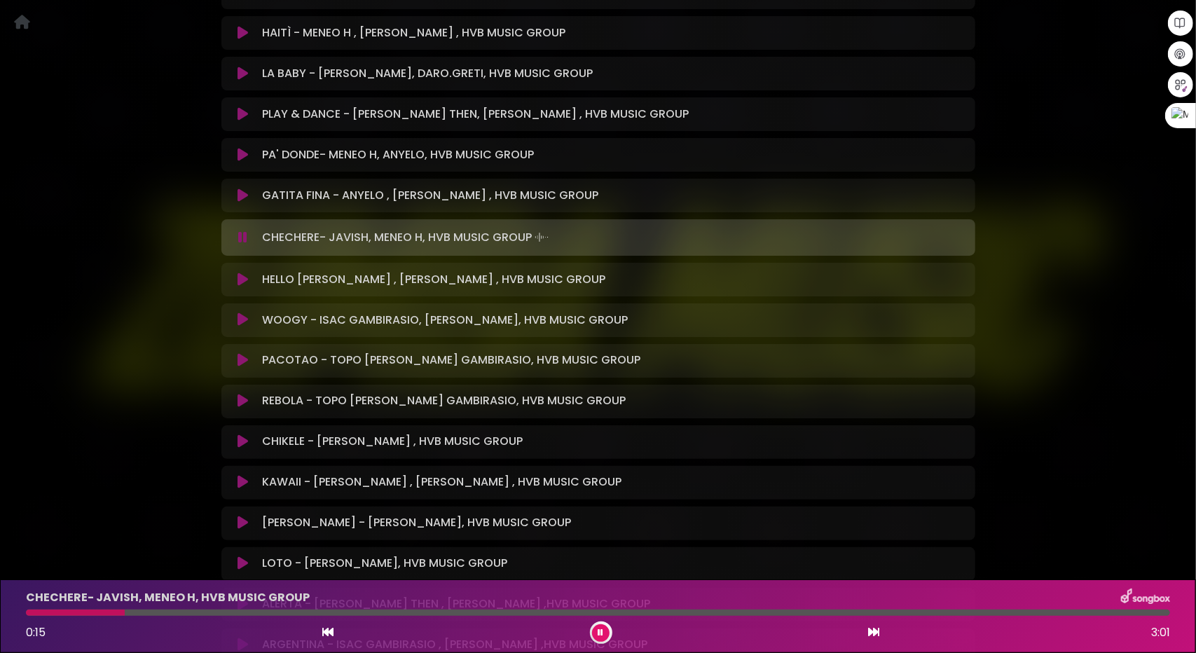
scroll to position [1471, 0]
click at [240, 440] on icon at bounding box center [243, 441] width 11 height 14
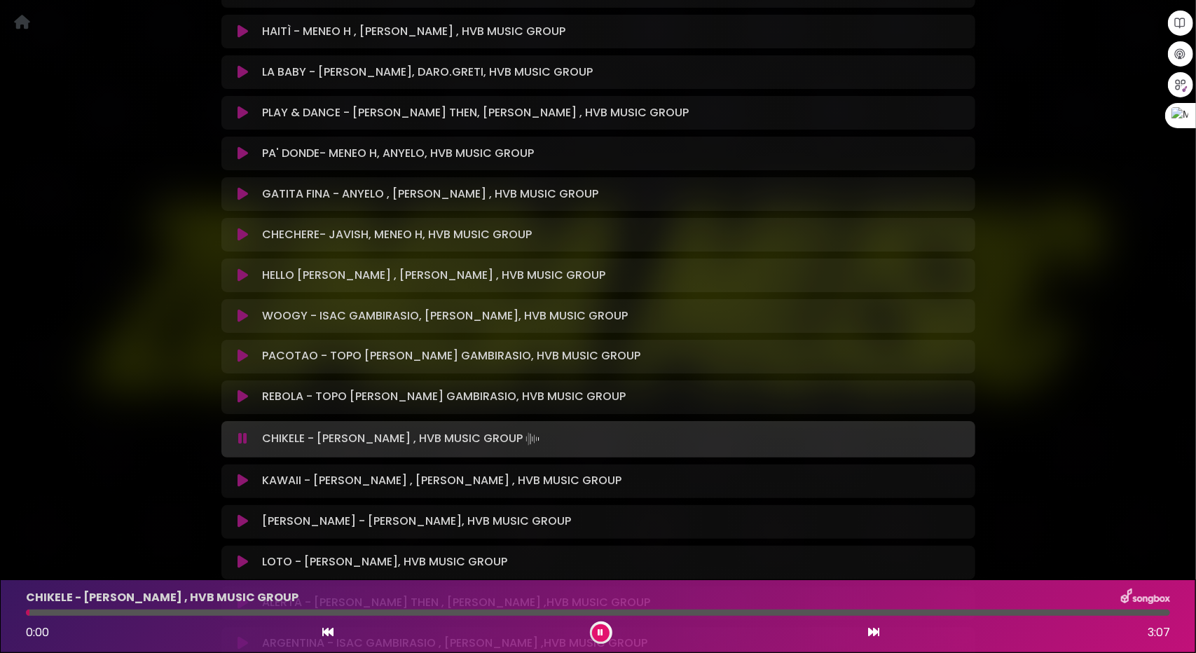
click at [118, 609] on div "CHIKELE - DAVID DLUNA , HVB MUSIC GROUP 0:00 3:07" at bounding box center [598, 616] width 1161 height 55
click at [128, 616] on div at bounding box center [598, 613] width 1144 height 6
click at [231, 611] on div at bounding box center [598, 613] width 1144 height 6
click at [369, 610] on div at bounding box center [598, 613] width 1144 height 6
click at [475, 614] on div at bounding box center [598, 613] width 1144 height 6
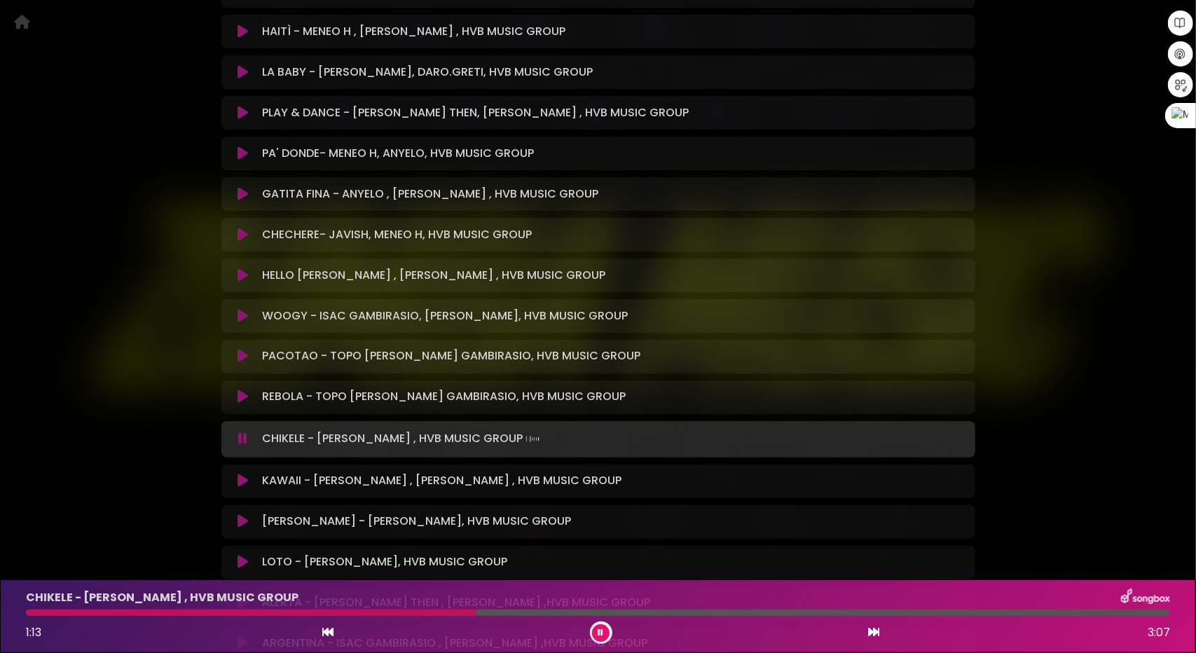
click at [493, 609] on div "CHIKELE - DAVID DLUNA , HVB MUSIC GROUP 1:13 3:07" at bounding box center [598, 616] width 1161 height 55
click at [593, 608] on div "CHIKELE - DAVID DLUNA , HVB MUSIC GROUP 1:15 3:07" at bounding box center [598, 616] width 1161 height 55
click at [488, 611] on div at bounding box center [257, 613] width 463 height 6
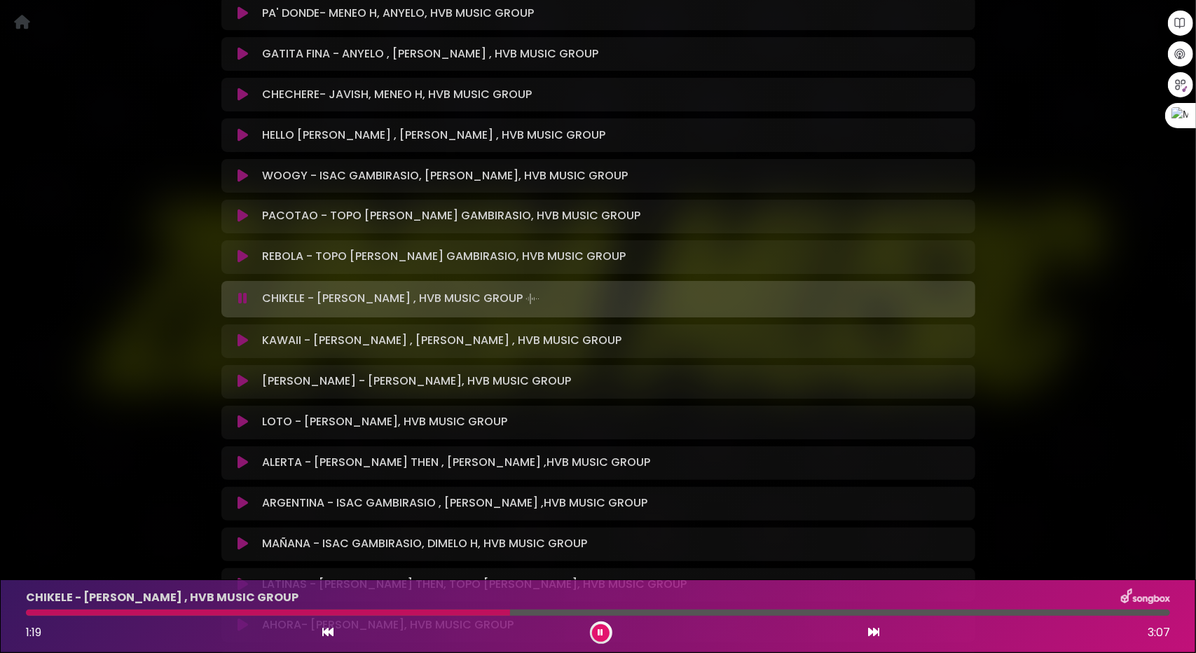
click at [242, 421] on icon at bounding box center [243, 422] width 11 height 14
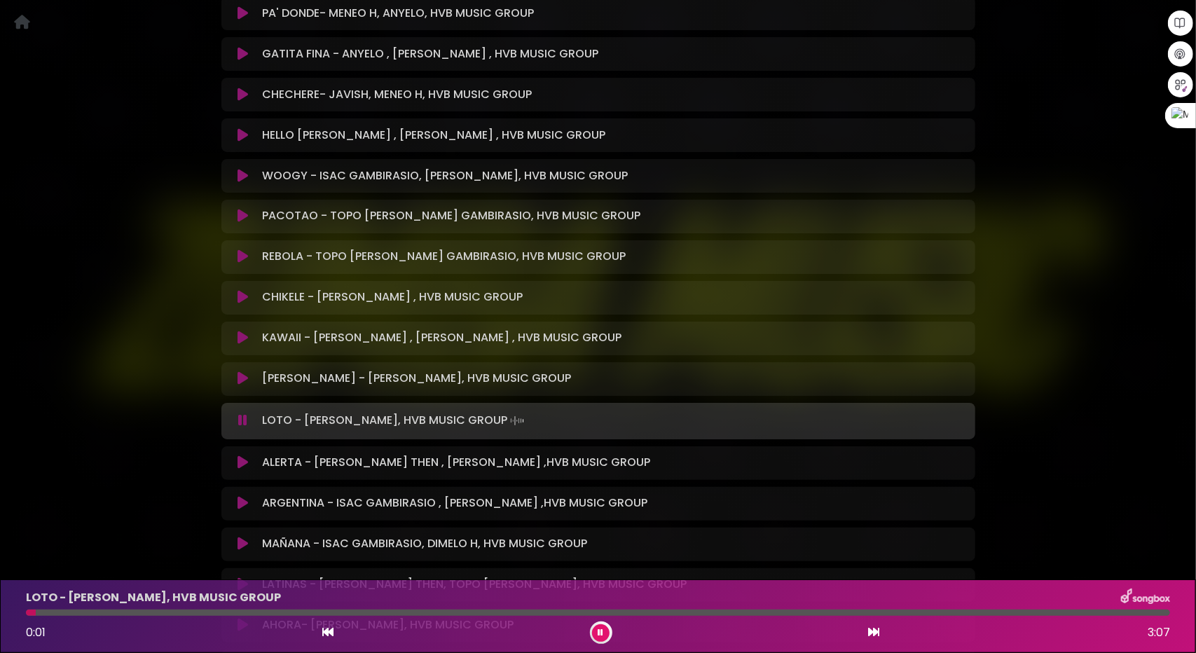
click at [111, 609] on div "LOTO - DAVID DLUNA, HVB MUSIC GROUP 0:01 3:07" at bounding box center [598, 616] width 1161 height 55
click at [142, 611] on div at bounding box center [598, 613] width 1144 height 6
click at [273, 610] on div at bounding box center [598, 613] width 1144 height 6
click at [600, 638] on button at bounding box center [601, 633] width 18 height 18
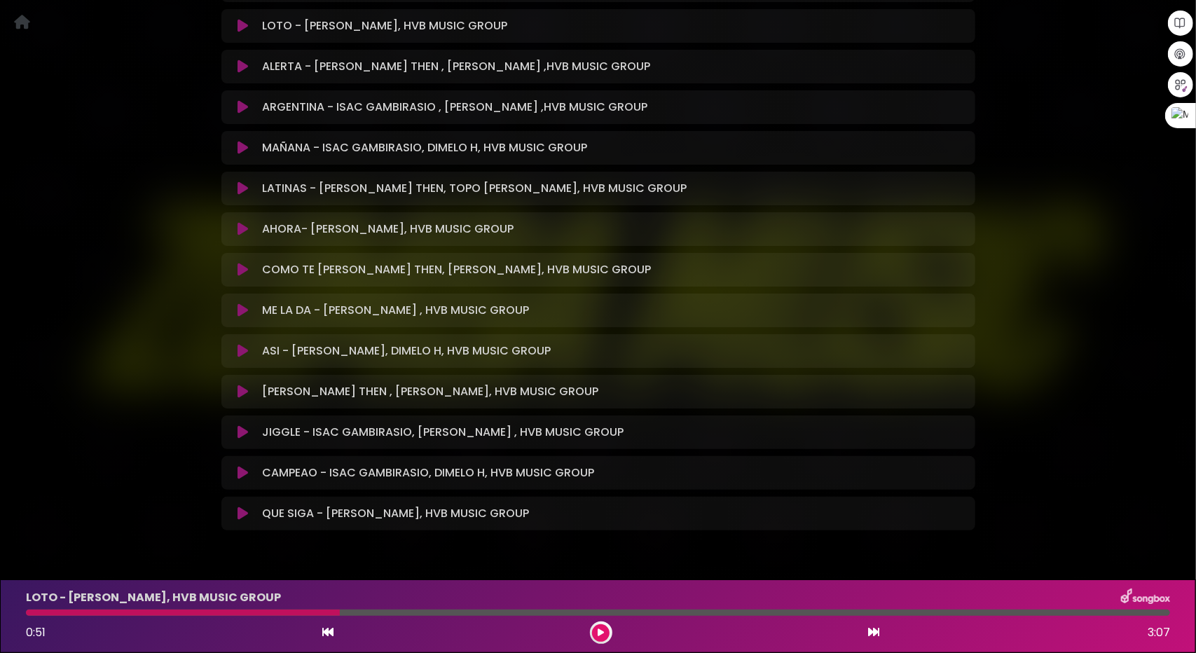
scroll to position [2044, 0]
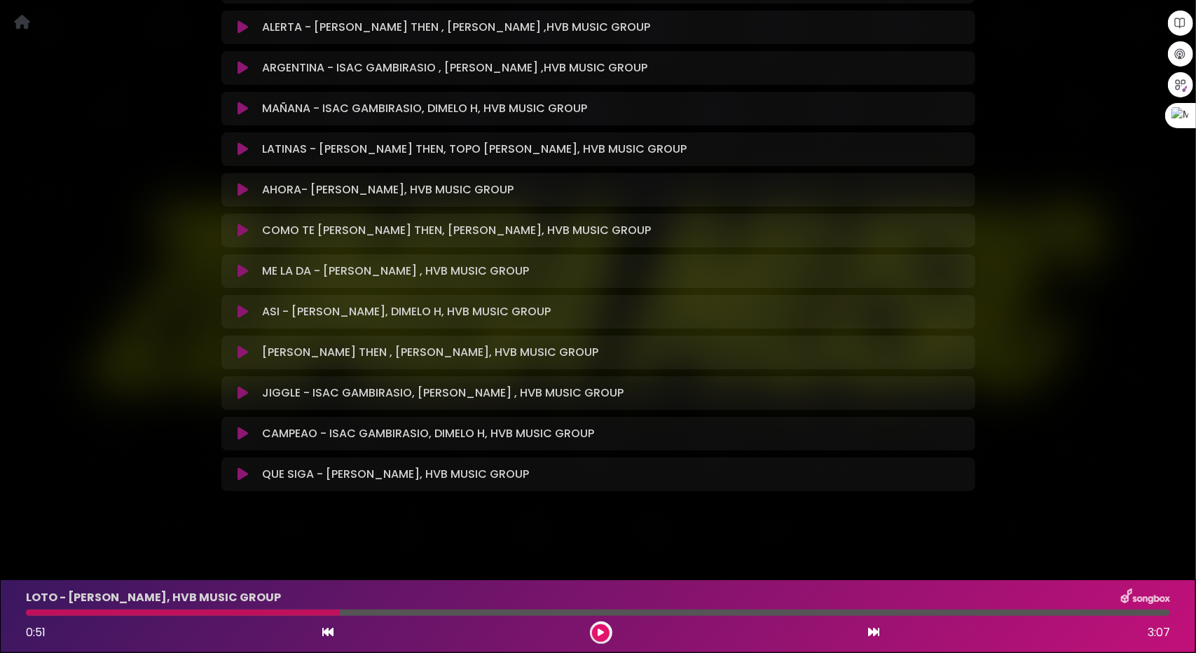
click at [244, 314] on icon at bounding box center [243, 312] width 11 height 14
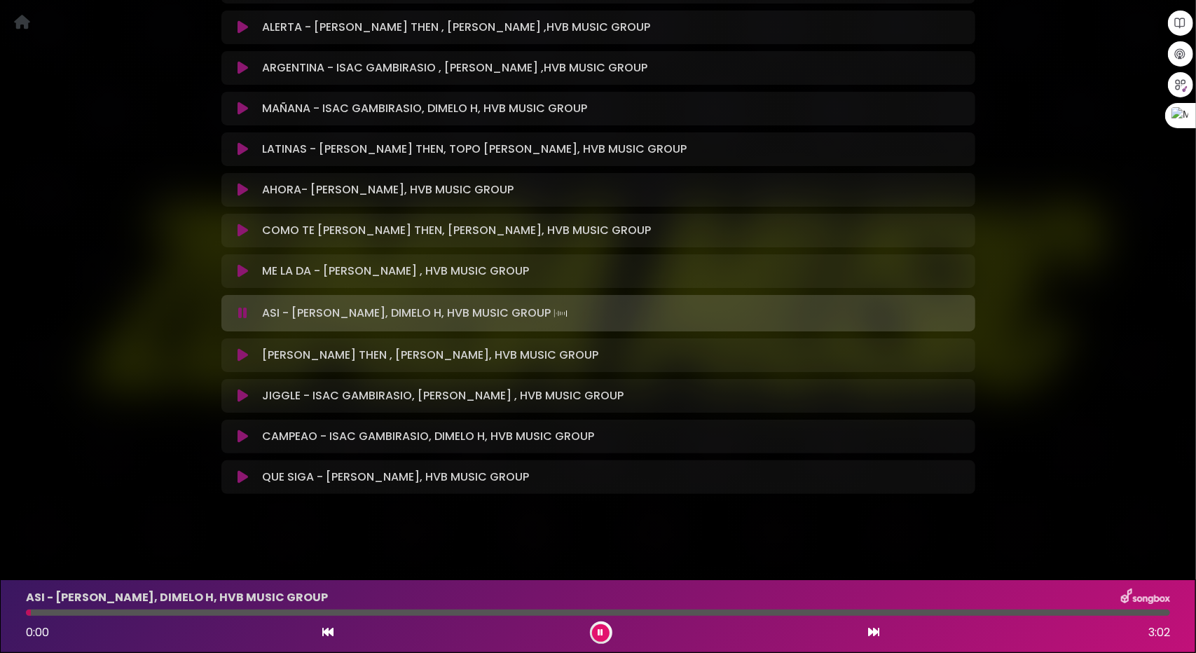
click at [90, 612] on div at bounding box center [598, 613] width 1144 height 6
drag, startPoint x: 146, startPoint y: 609, endPoint x: 156, endPoint y: 609, distance: 9.1
click at [148, 609] on div "ASI - SHALONDY, DIMELO H, HVB MUSIC GROUP 0:10 3:02" at bounding box center [598, 616] width 1161 height 55
click at [177, 611] on div at bounding box center [598, 613] width 1144 height 6
click at [257, 614] on div at bounding box center [598, 613] width 1144 height 6
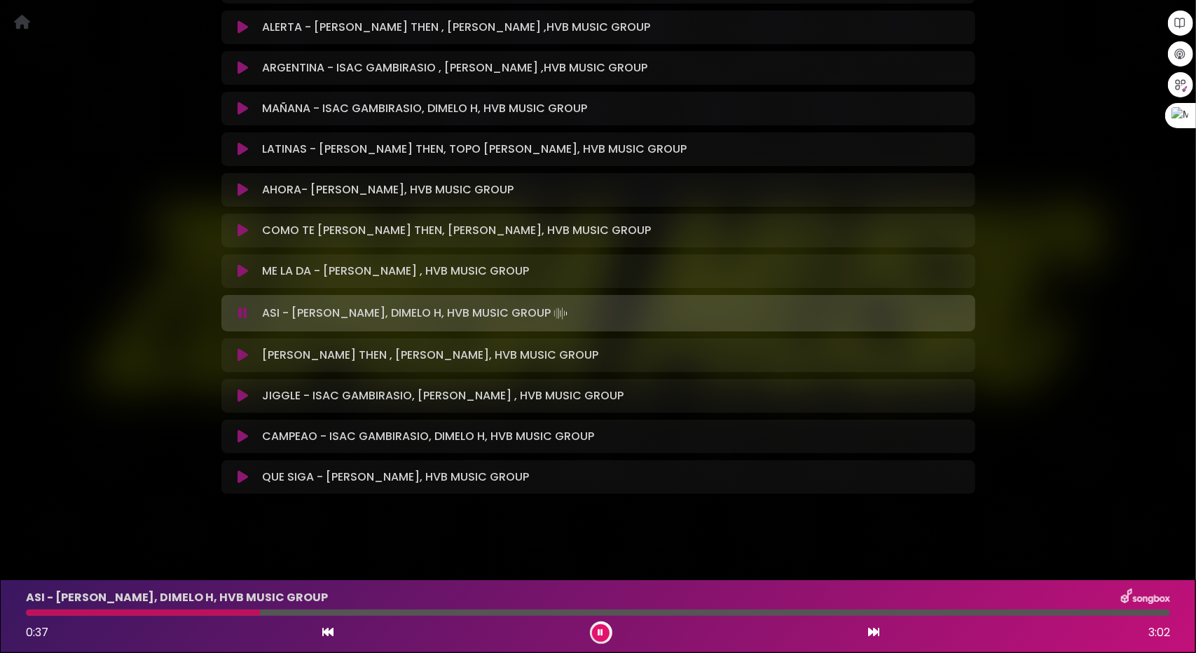
click at [325, 610] on div at bounding box center [598, 613] width 1144 height 6
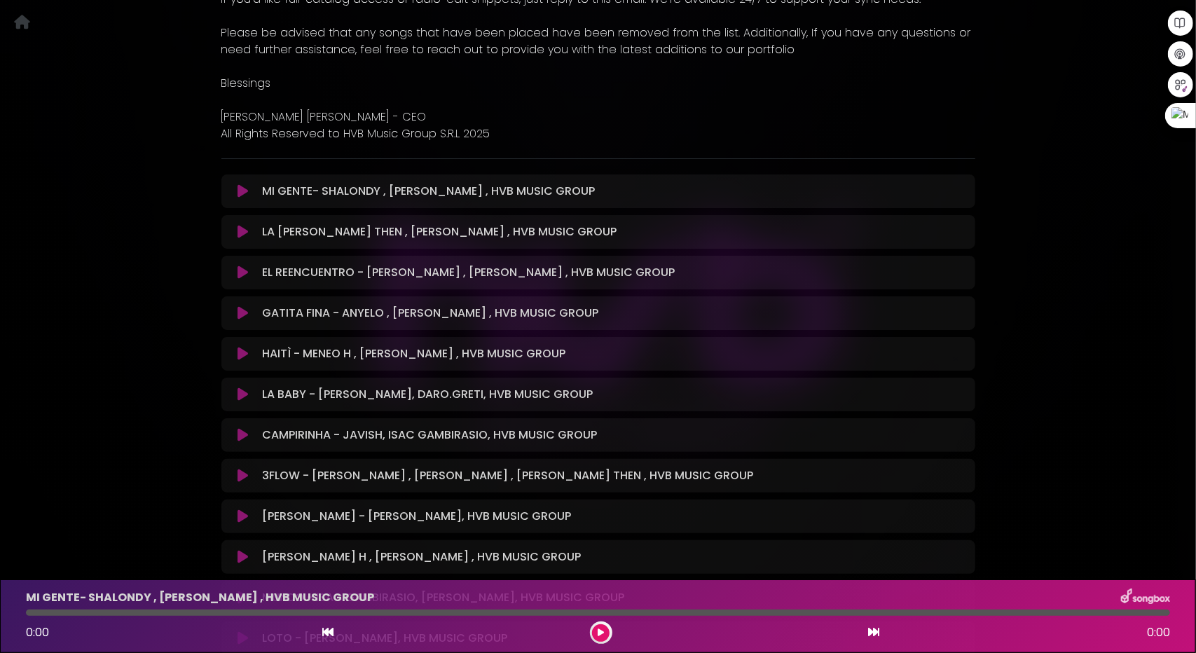
click at [240, 306] on icon at bounding box center [243, 313] width 11 height 14
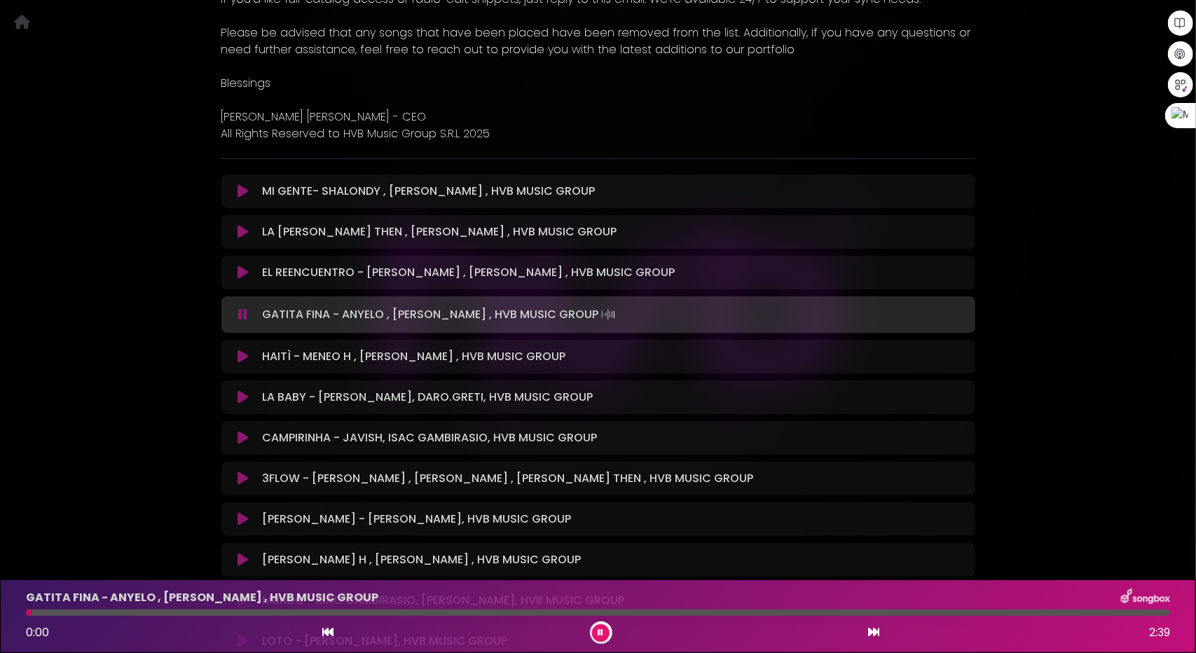
click at [111, 610] on div at bounding box center [598, 613] width 1144 height 6
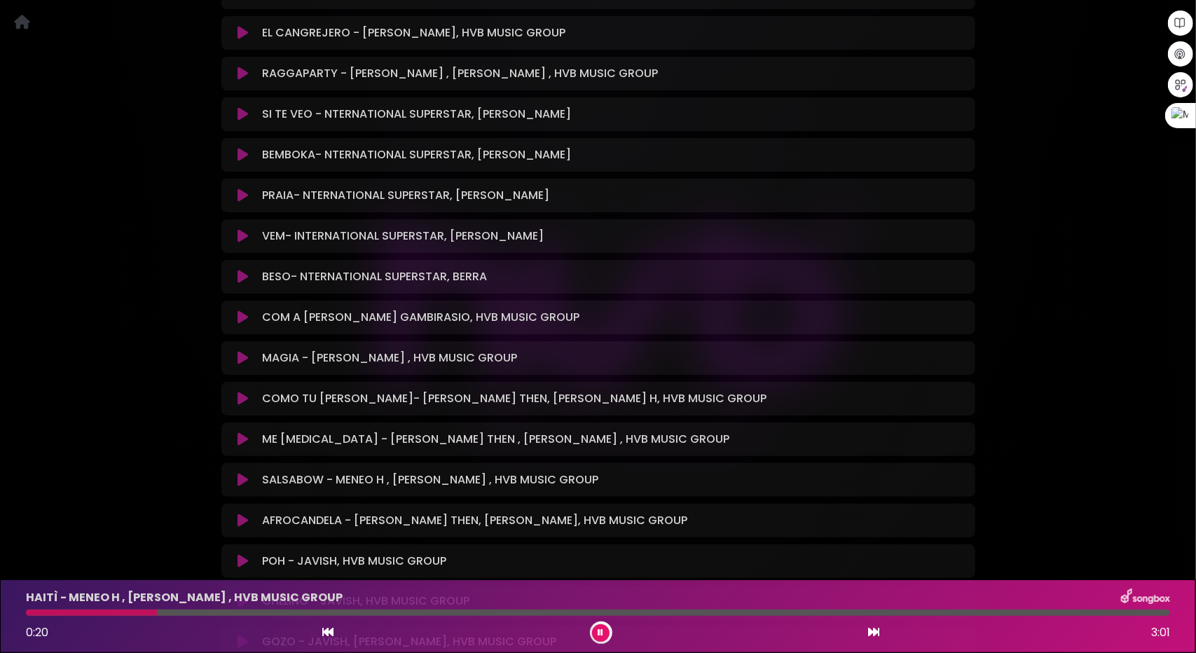
scroll to position [1261, 0]
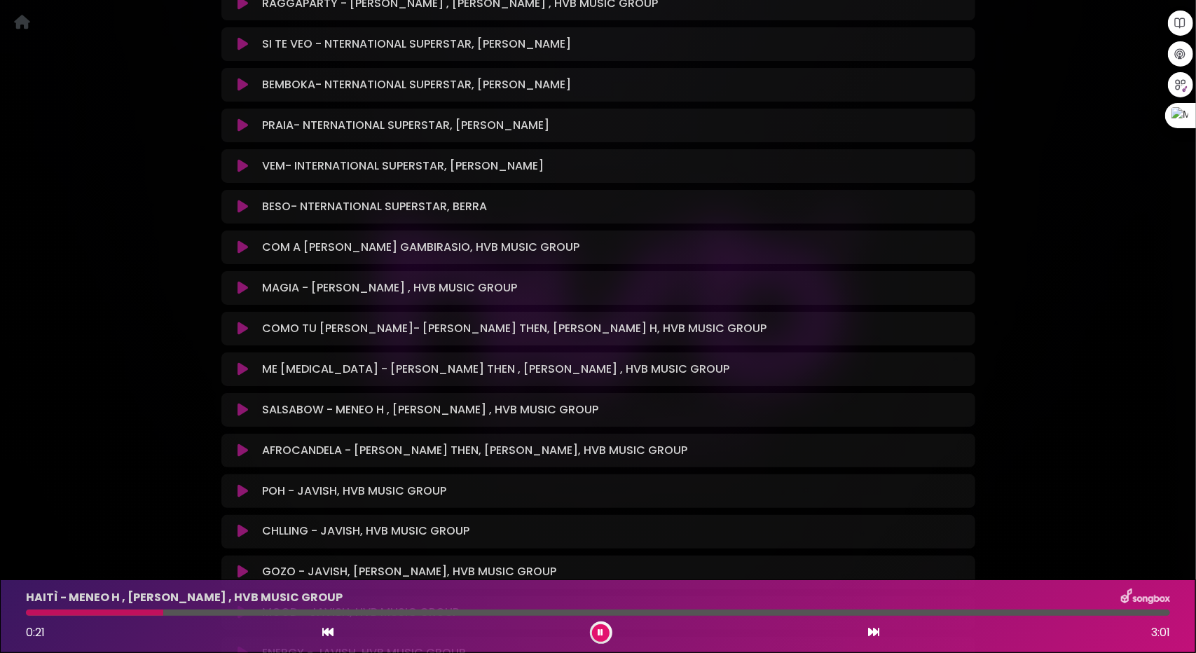
click at [242, 403] on icon at bounding box center [243, 410] width 11 height 14
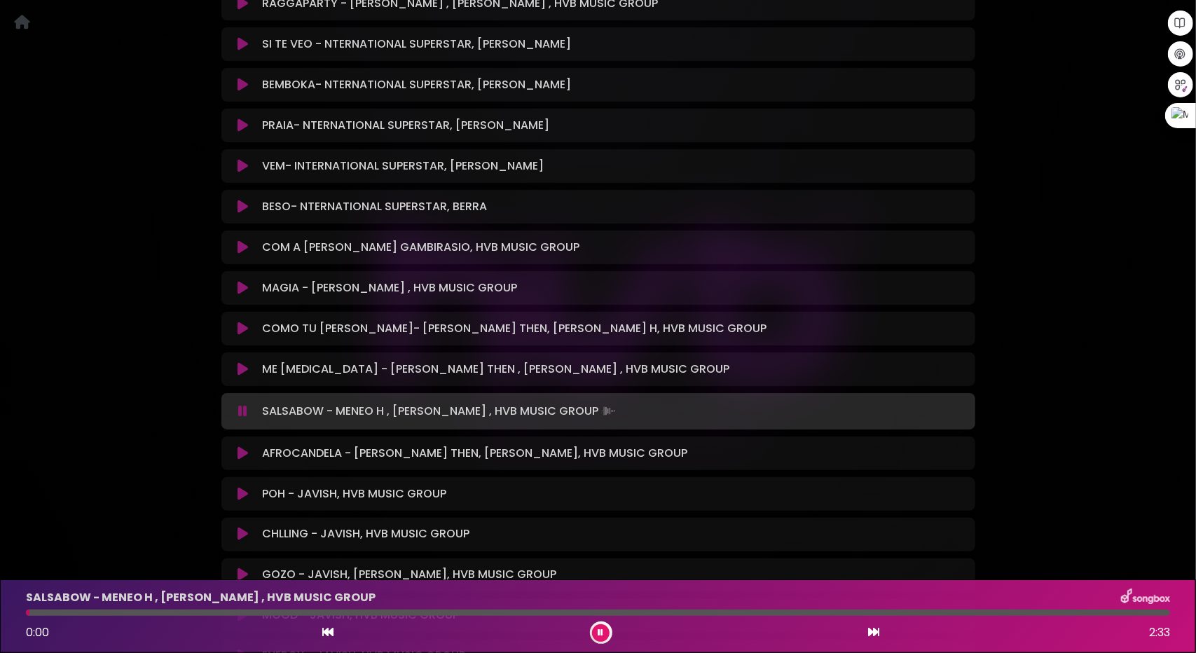
click at [61, 612] on div at bounding box center [598, 613] width 1144 height 6
click at [88, 612] on div at bounding box center [598, 613] width 1144 height 6
click at [161, 610] on div at bounding box center [598, 613] width 1144 height 6
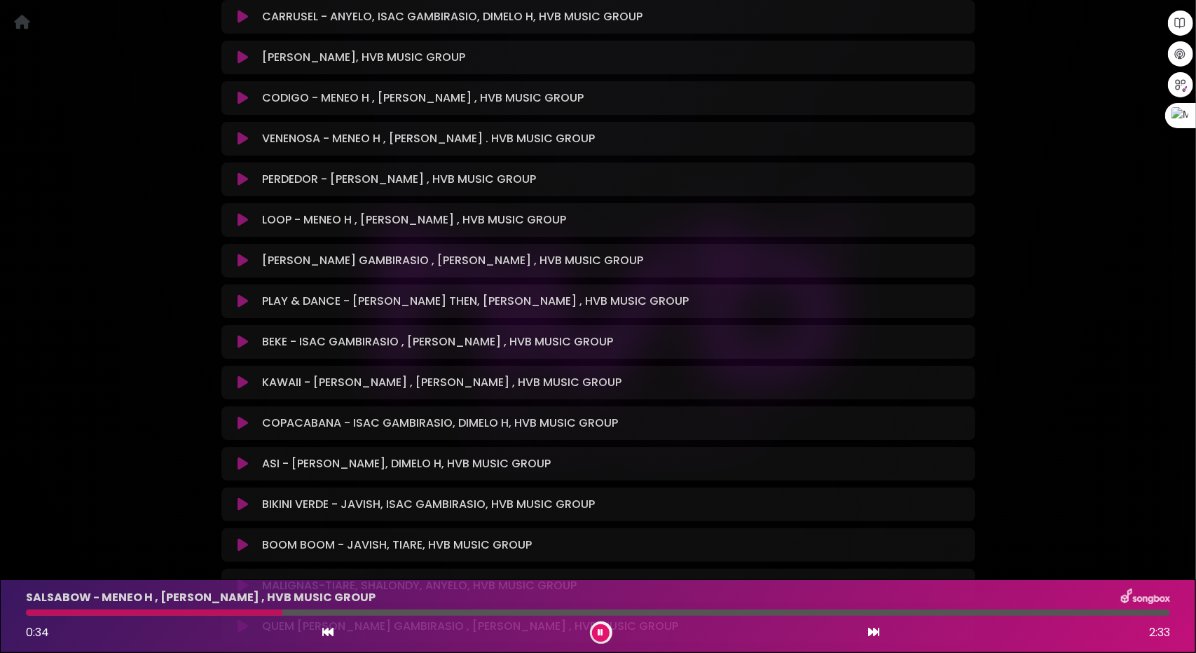
scroll to position [2239, 0]
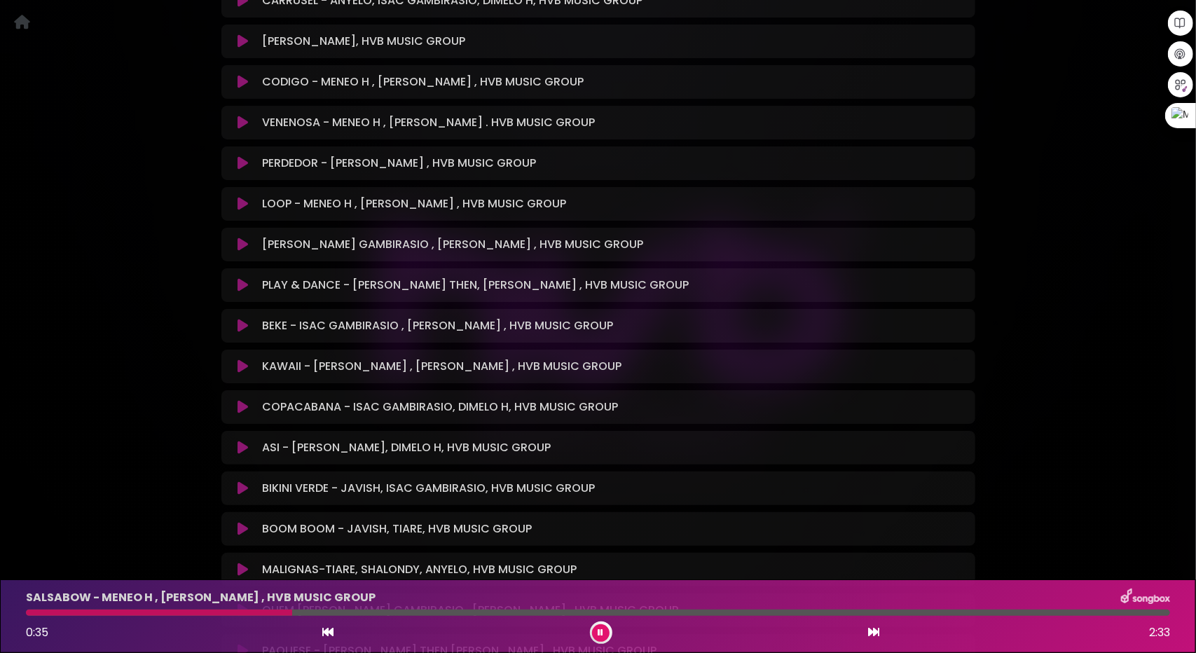
click at [244, 319] on icon at bounding box center [243, 326] width 11 height 14
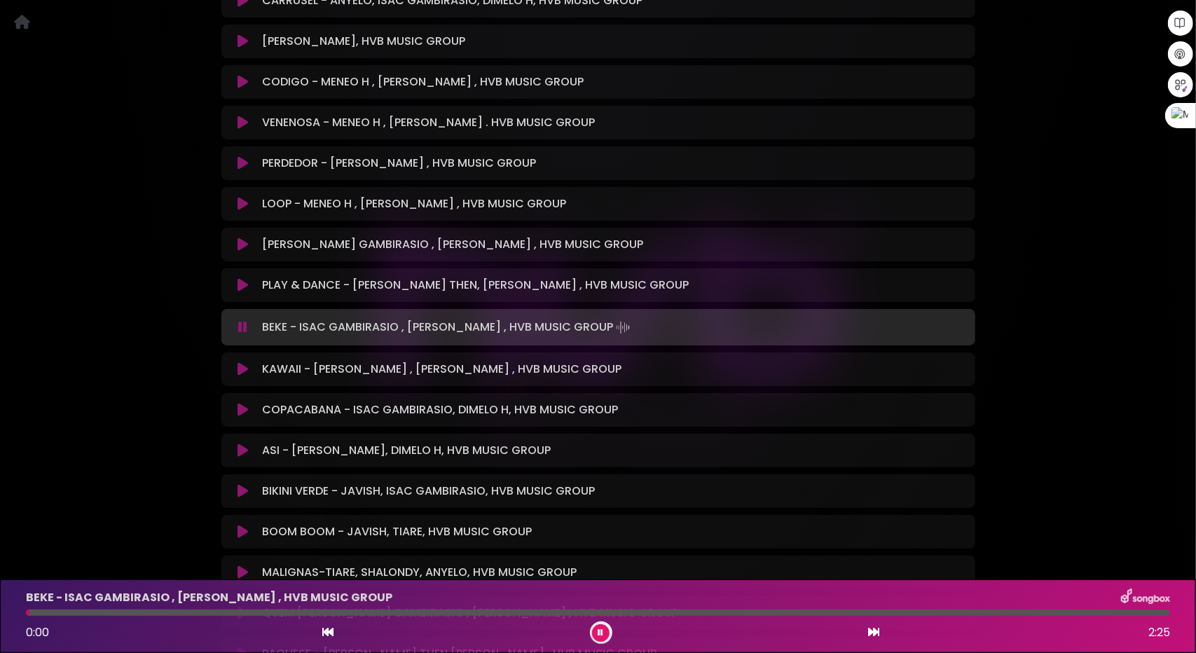
click at [245, 484] on icon at bounding box center [243, 491] width 11 height 14
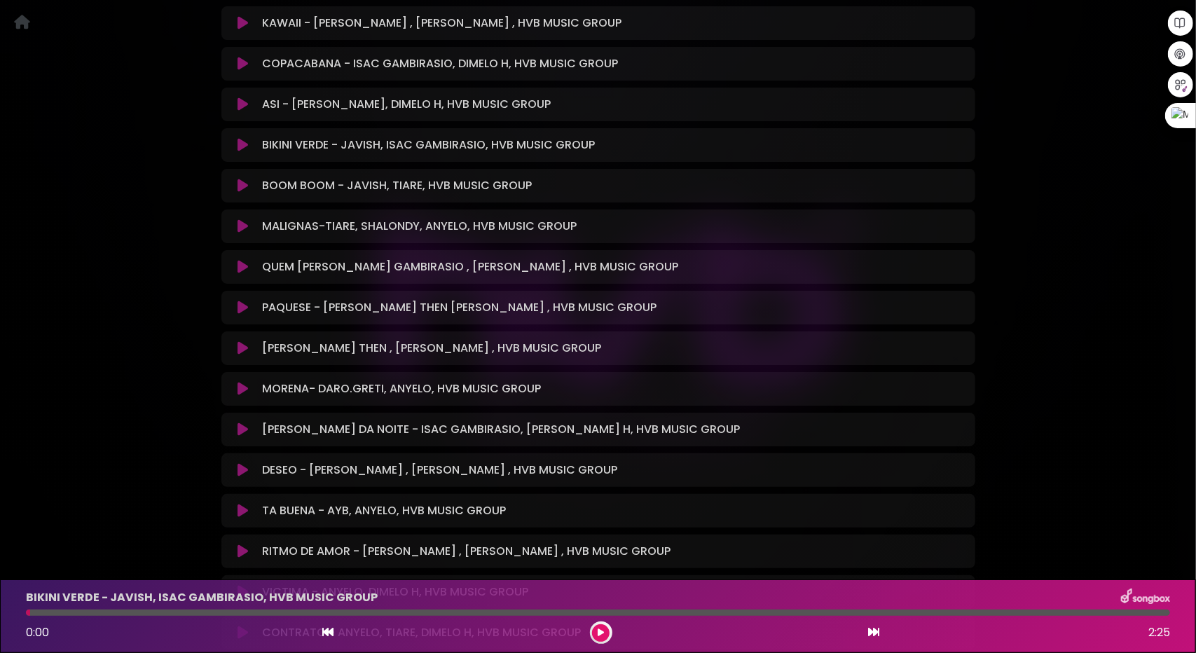
scroll to position [2587, 0]
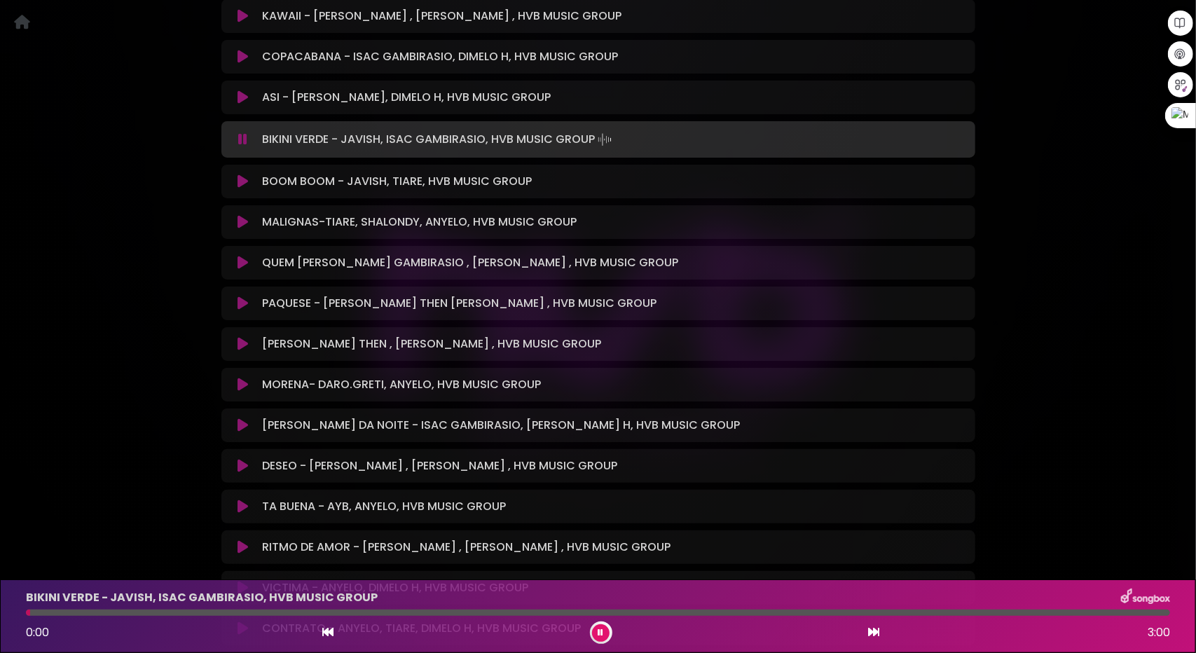
click at [241, 378] on icon at bounding box center [243, 385] width 11 height 14
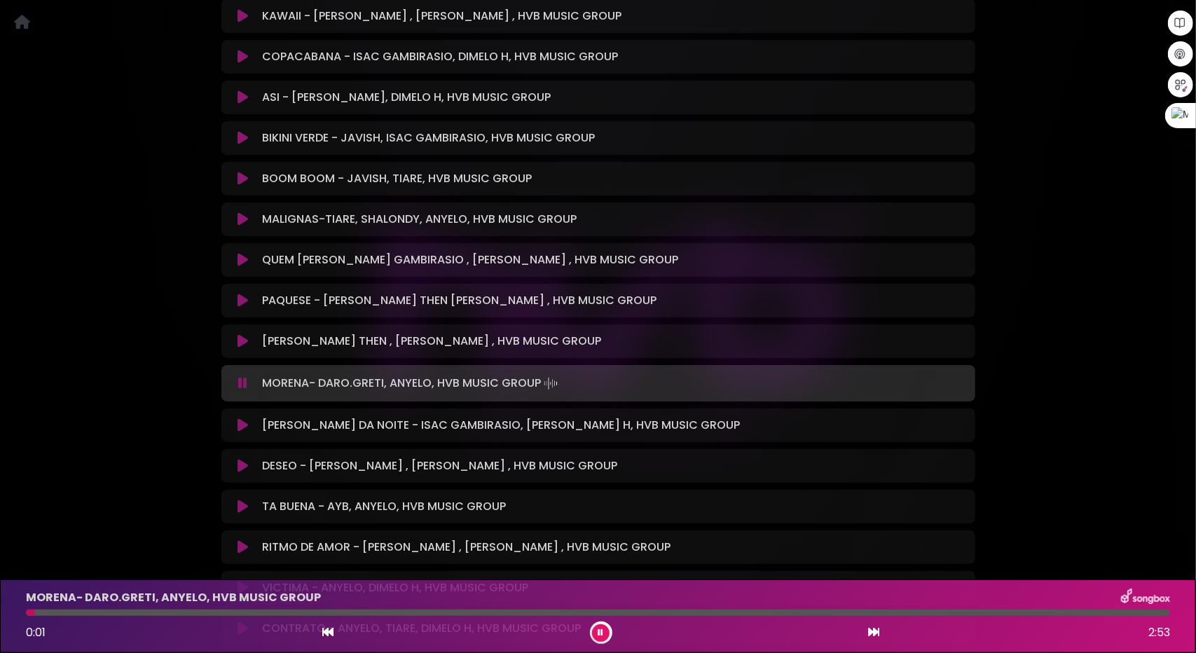
click at [88, 610] on div at bounding box center [598, 613] width 1144 height 6
click at [175, 610] on div at bounding box center [598, 613] width 1144 height 6
click at [254, 610] on div at bounding box center [598, 613] width 1144 height 6
click at [242, 334] on icon at bounding box center [243, 341] width 11 height 14
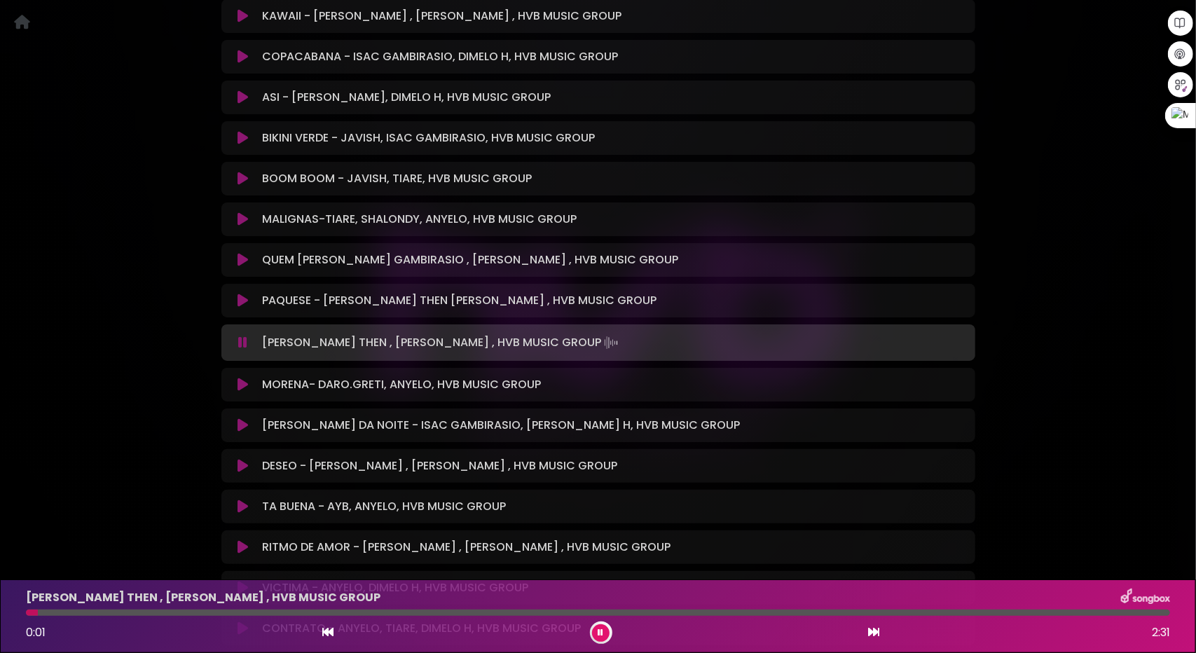
click at [97, 614] on div at bounding box center [598, 613] width 1144 height 6
drag, startPoint x: 137, startPoint y: 612, endPoint x: 153, endPoint y: 612, distance: 15.4
click at [138, 612] on div at bounding box center [598, 613] width 1144 height 6
click at [267, 611] on div at bounding box center [598, 613] width 1144 height 6
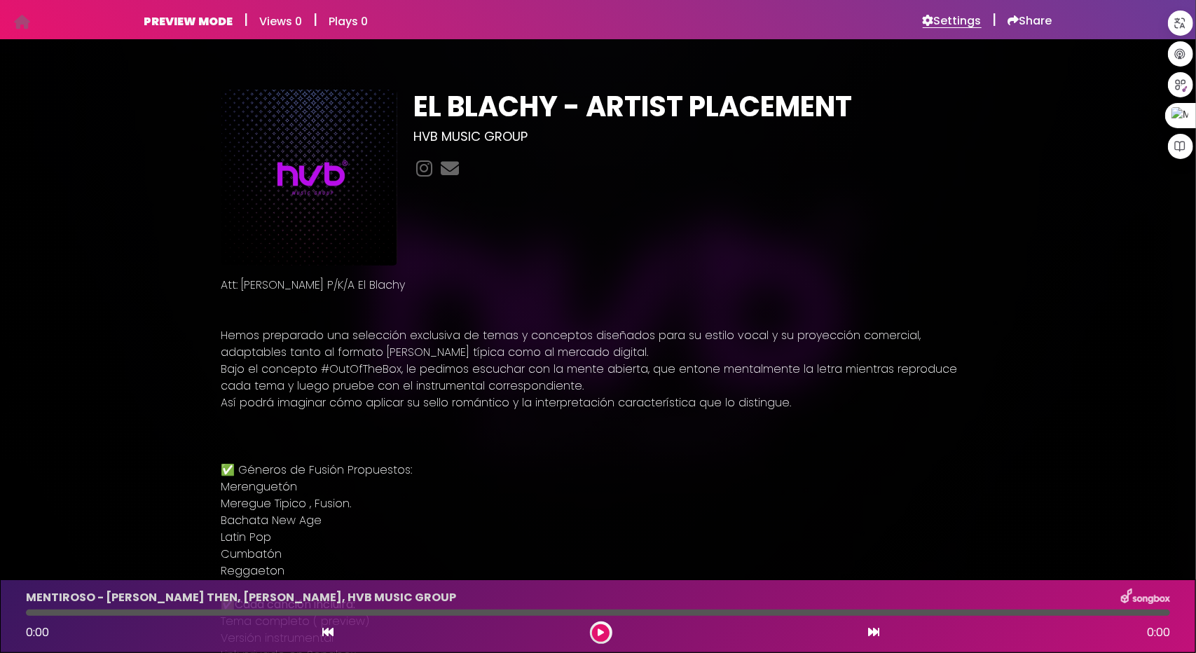
click at [937, 25] on h6 "Settings" at bounding box center [952, 21] width 59 height 14
